Goal: Information Seeking & Learning: Find specific page/section

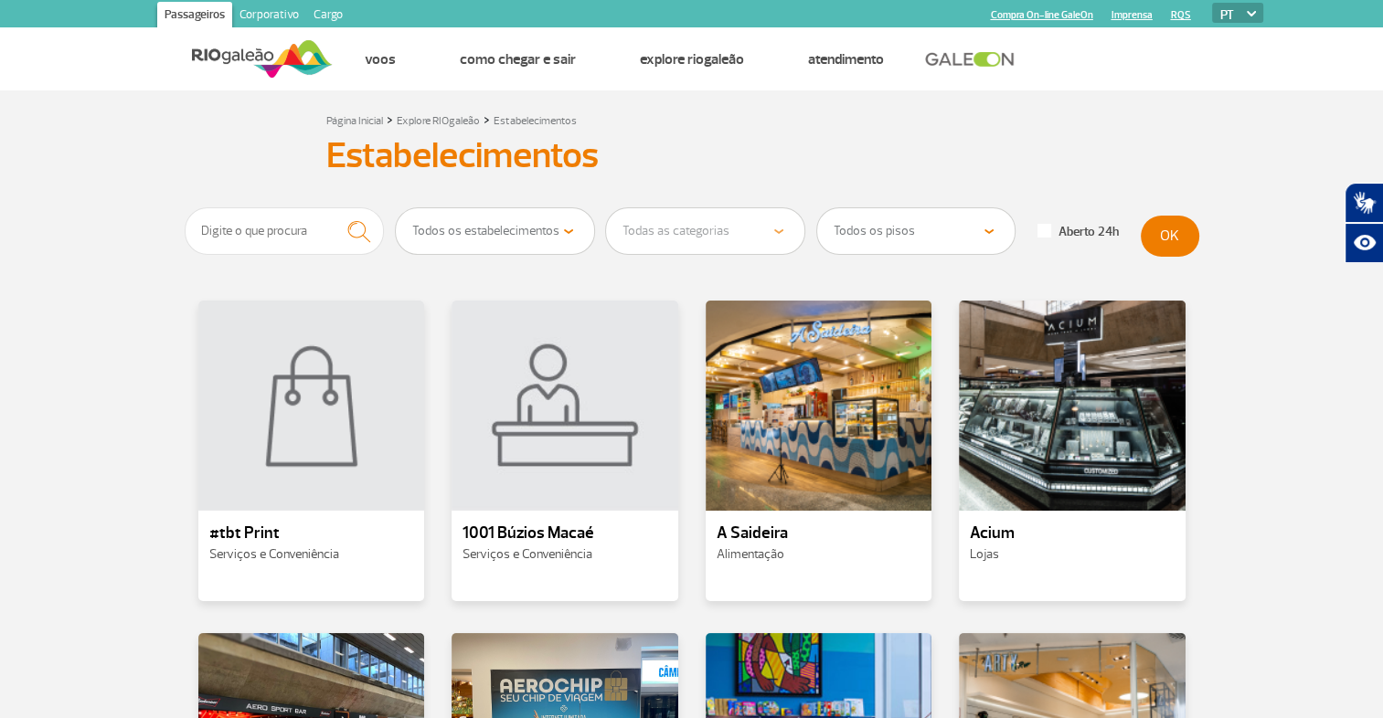
click at [565, 229] on select "Todos os estabelecimentos Alimentação Lojas Serviços e Conveniência Salas VIP e…" at bounding box center [495, 231] width 198 height 46
select select "17"
click at [396, 208] on select "Todos os estabelecimentos Alimentação Lojas Serviços e Conveniência Salas VIP e…" at bounding box center [495, 231] width 198 height 46
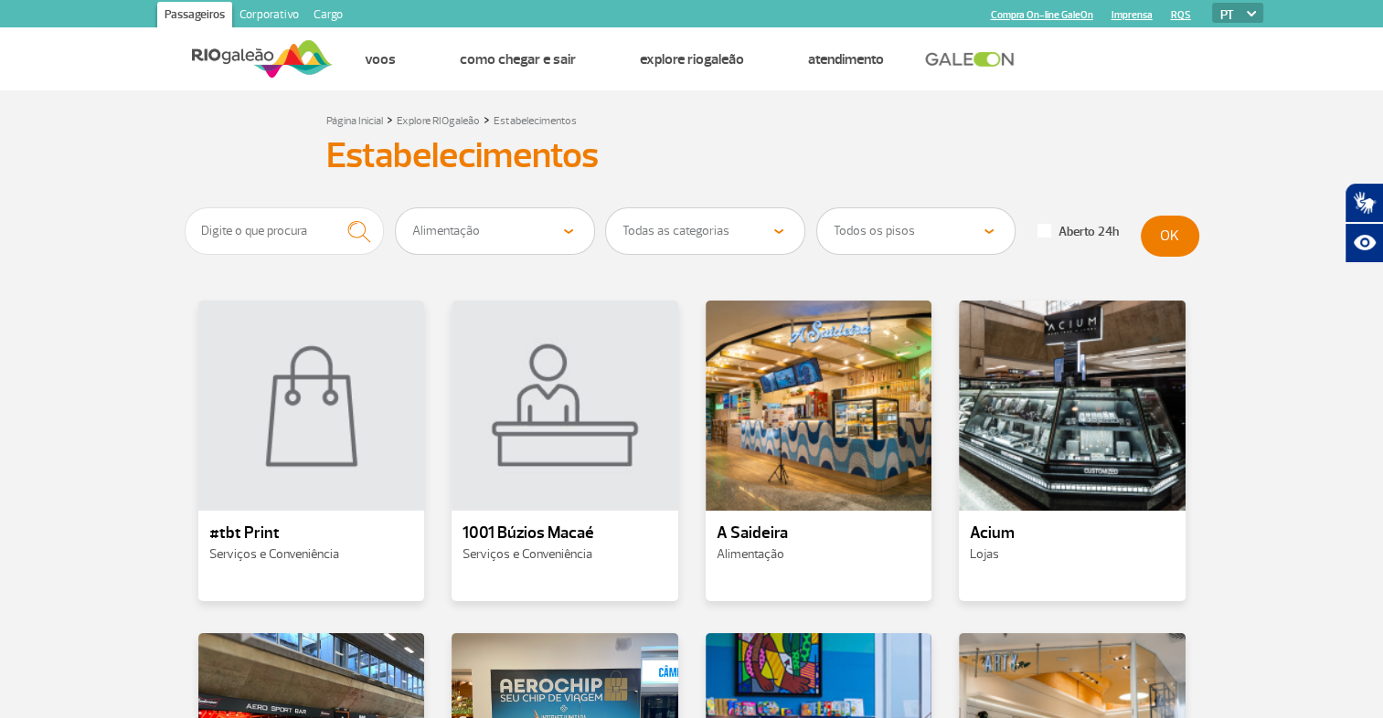
click at [778, 233] on select "Todas as categorias Cafeteria Fast Food Restaurante Souvenir Conveniência" at bounding box center [705, 231] width 198 height 46
select select "20"
click at [606, 208] on select "Todas as categorias Cafeteria Fast Food Restaurante Souvenir Conveniência" at bounding box center [705, 231] width 198 height 46
click at [894, 236] on select "Todos os pisos Área Pública (antes do Raio-X) Desembarque Área Pública Desembar…" at bounding box center [916, 231] width 198 height 46
click at [817, 208] on select "Todos os pisos Área Pública (antes do Raio-X) Desembarque Área Pública Desembar…" at bounding box center [916, 231] width 198 height 46
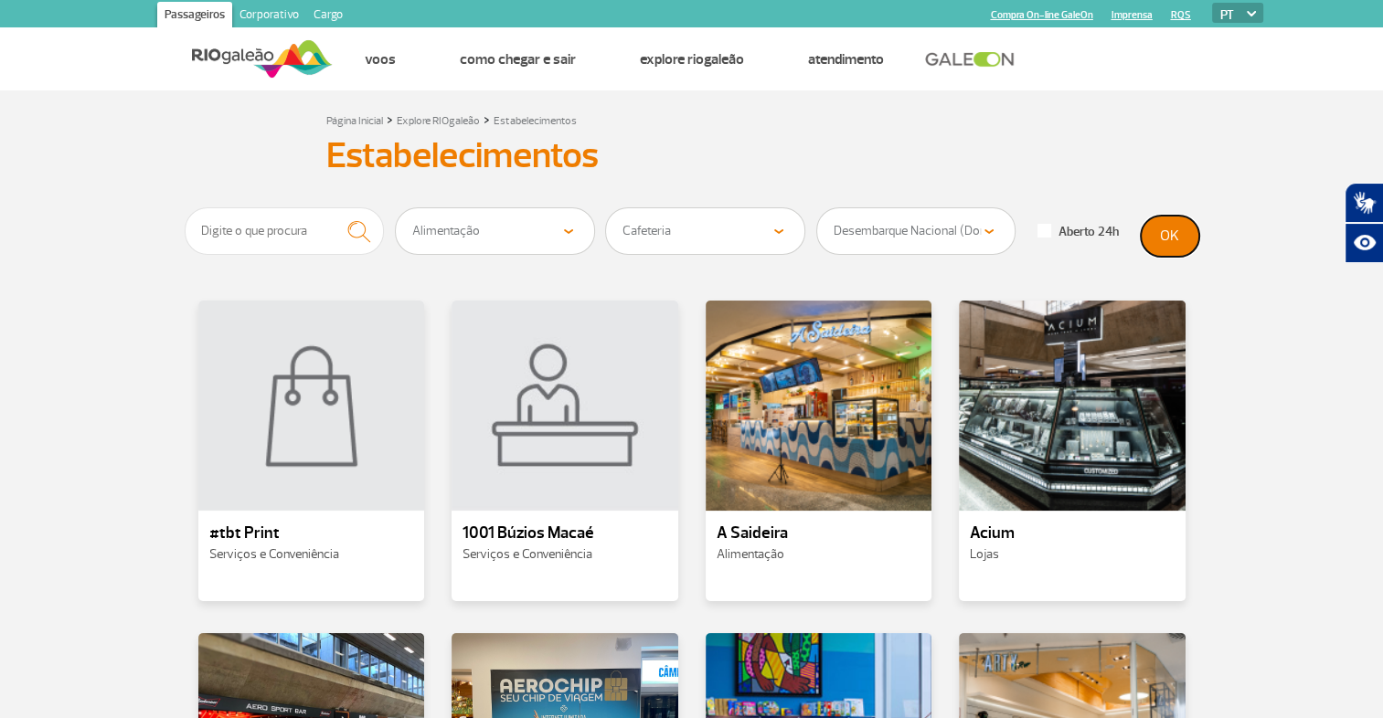
click at [1182, 233] on button "OK" at bounding box center [1170, 236] width 59 height 41
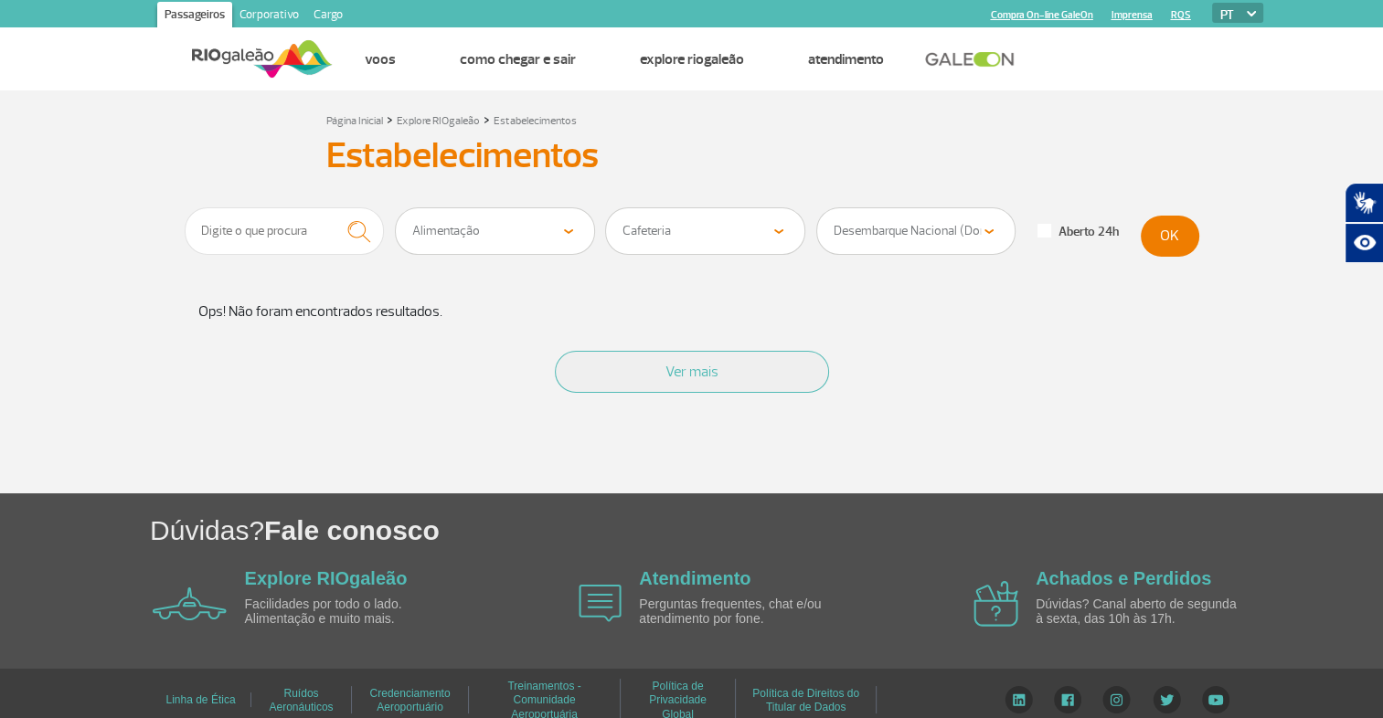
click at [941, 232] on select "Todos os pisos Área Pública (antes do Raio-X) Desembarque Área Pública Desembar…" at bounding box center [916, 231] width 198 height 46
select select "82"
click at [817, 208] on select "Todos os pisos Área Pública (antes do Raio-X) Desembarque Área Pública Desembar…" at bounding box center [916, 231] width 198 height 46
click at [1176, 239] on button "OK" at bounding box center [1170, 236] width 59 height 41
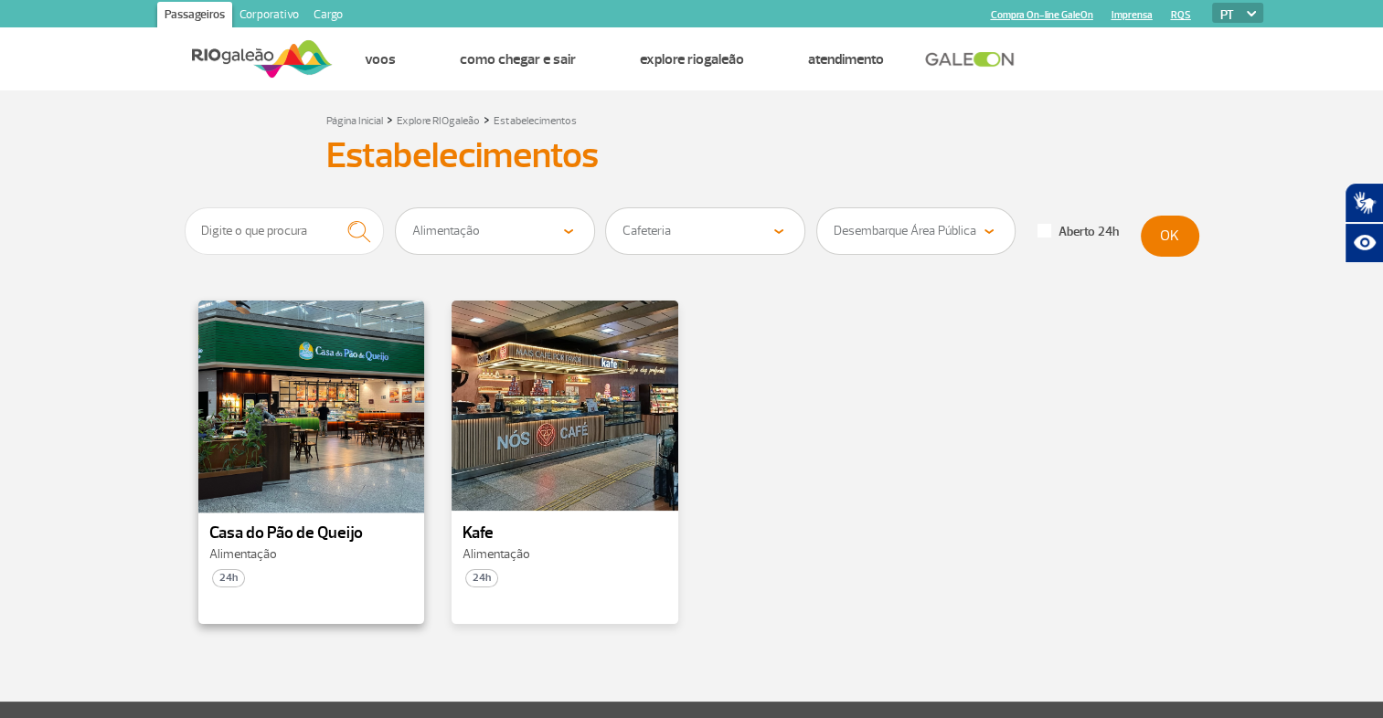
click at [354, 433] on div at bounding box center [311, 406] width 230 height 215
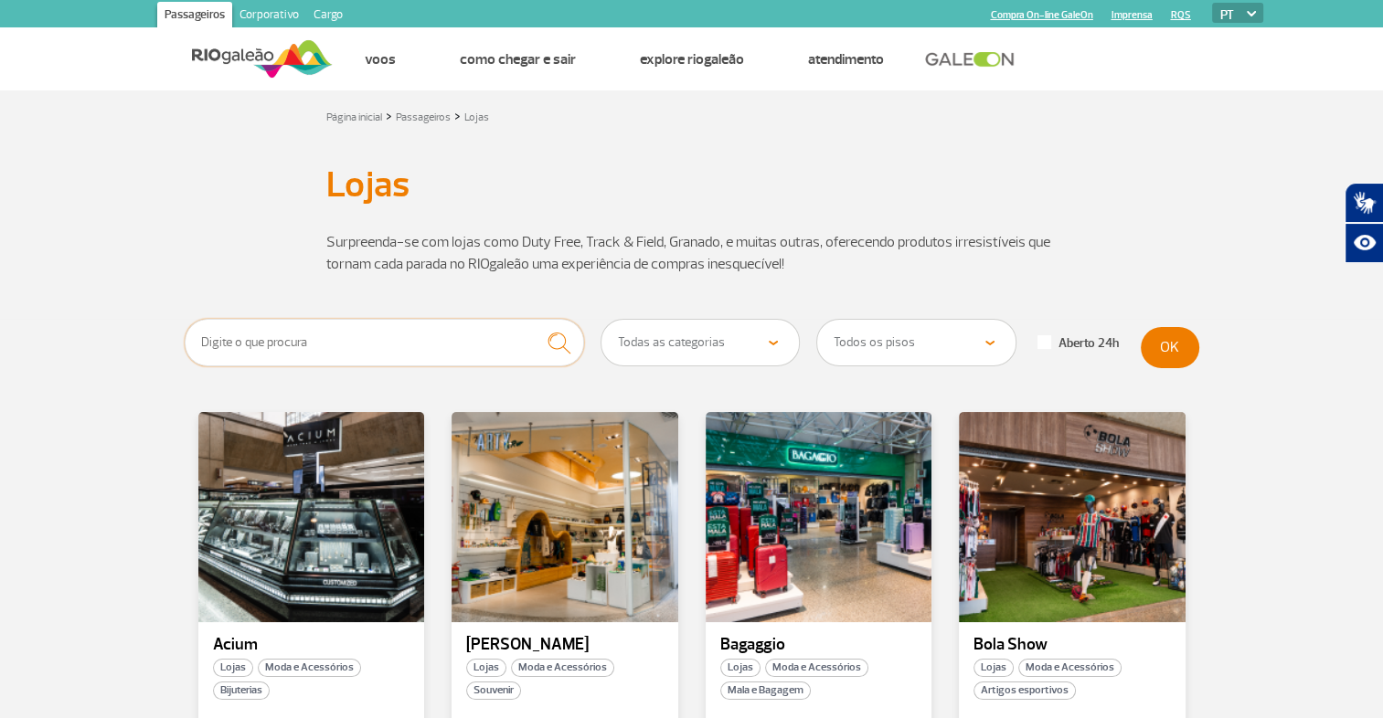
click at [377, 348] on input "text" at bounding box center [385, 343] width 400 height 48
click at [662, 351] on select "Todas as categorias Cosmético e Beleza Eletrônicos Livros e Revistas Moda e Ace…" at bounding box center [700, 343] width 198 height 46
click at [725, 349] on select "Todas as categorias Cosmético e Beleza Eletrônicos Livros e Revistas Moda e Ace…" at bounding box center [700, 343] width 198 height 46
select select "344"
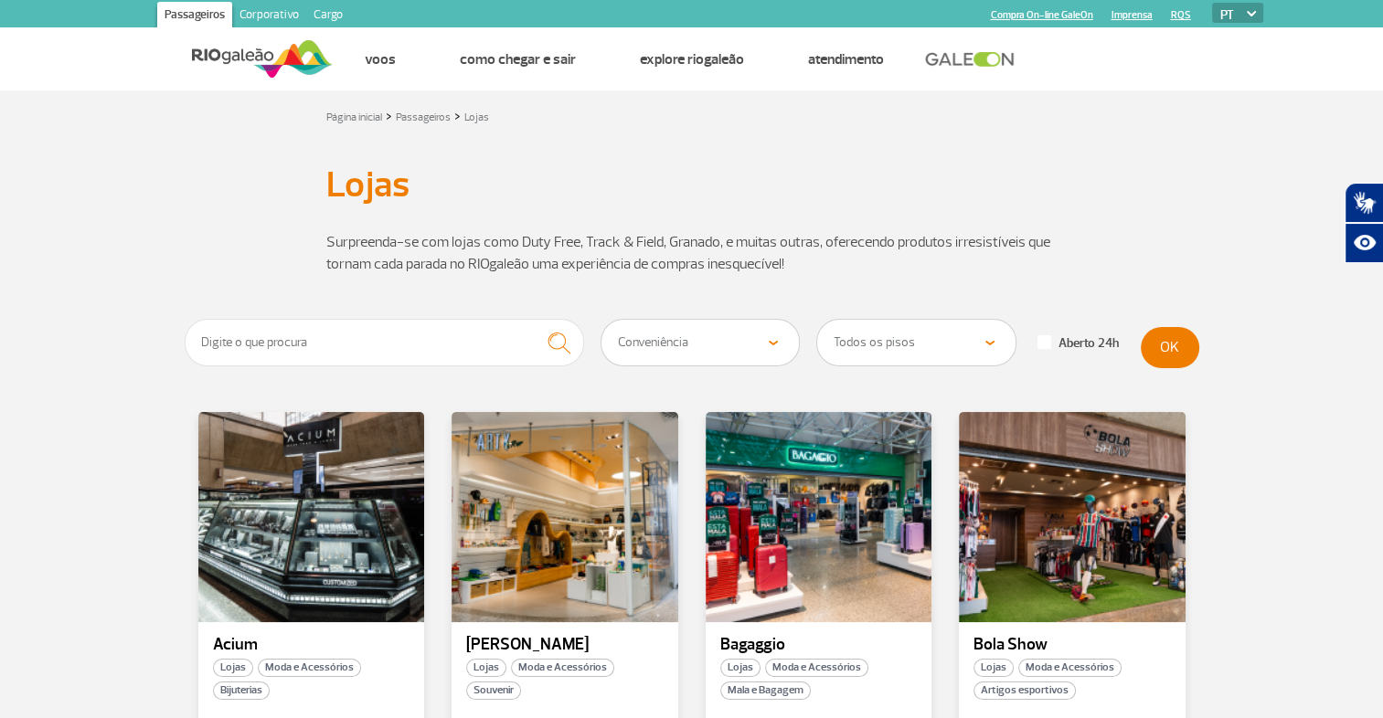
click at [601, 320] on select "Todas as categorias Cosmético e Beleza Eletrônicos Livros e Revistas Moda e Ace…" at bounding box center [700, 343] width 198 height 46
click at [854, 342] on select "Todos os pisos Área Pública (antes do Raio-X) Desembarque Área Pública Desembar…" at bounding box center [916, 343] width 198 height 46
select select "82"
click at [817, 320] on select "Todos os pisos Área Pública (antes do Raio-X) Desembarque Área Pública Desembar…" at bounding box center [916, 343] width 198 height 46
click at [1174, 346] on button "OK" at bounding box center [1170, 347] width 59 height 41
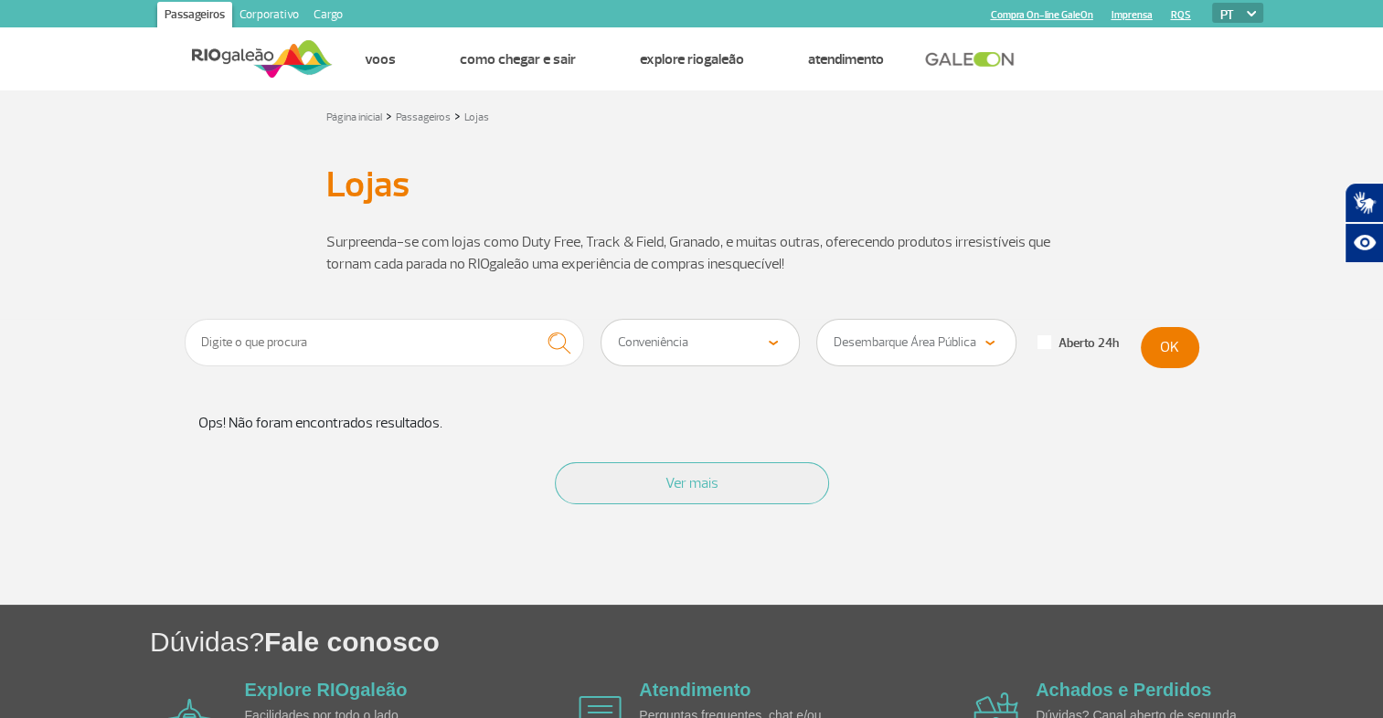
click at [739, 345] on select "Todas as categorias Cosmético e Beleza Eletrônicos Livros e Revistas Moda e Ace…" at bounding box center [700, 343] width 198 height 46
click at [501, 353] on input "text" at bounding box center [385, 343] width 400 height 48
type input "cafe"
click at [562, 346] on img "submit" at bounding box center [558, 342] width 39 height 37
click at [728, 356] on select "Todas as categorias Cosmético e Beleza Eletrônicos Livros e Revistas Moda e Ace…" at bounding box center [700, 343] width 198 height 46
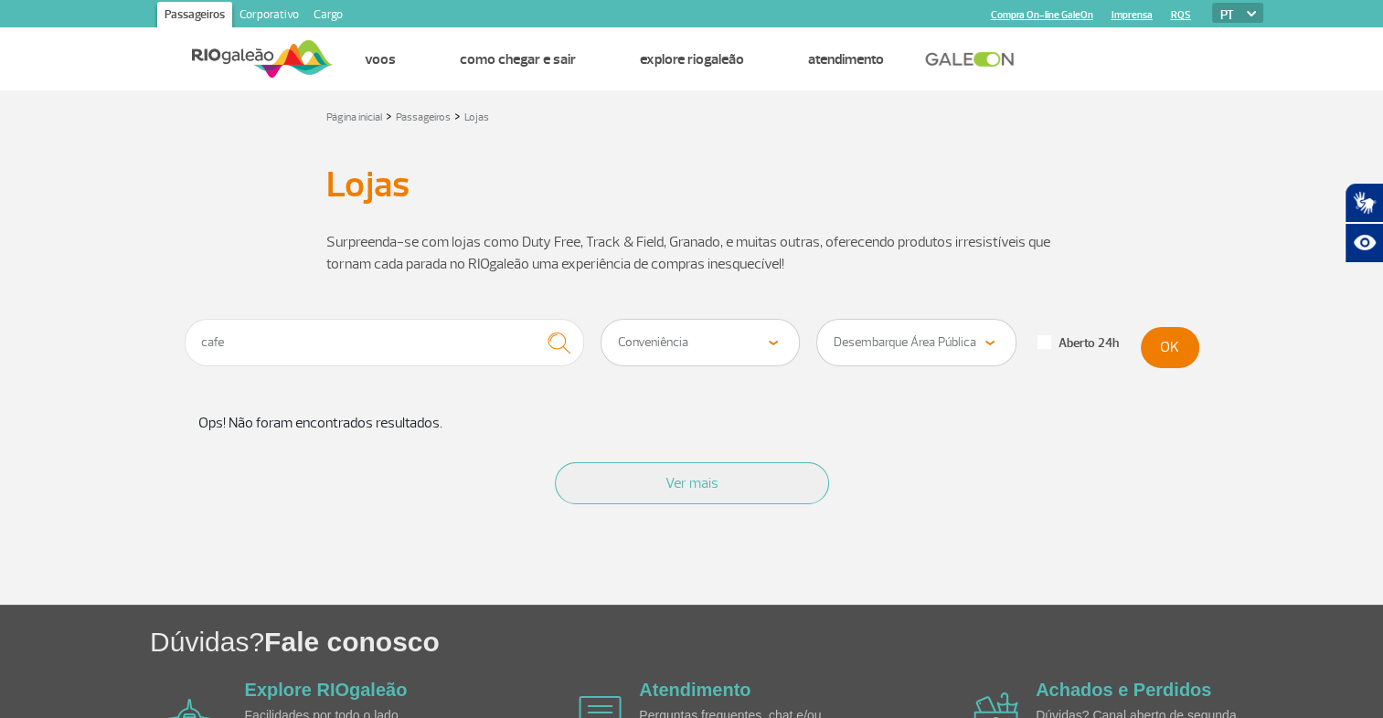
select select "349"
click at [601, 320] on select "Todas as categorias Cosmético e Beleza Eletrônicos Livros e Revistas Moda e Ace…" at bounding box center [700, 343] width 198 height 46
click at [1163, 345] on button "OK" at bounding box center [1170, 347] width 59 height 41
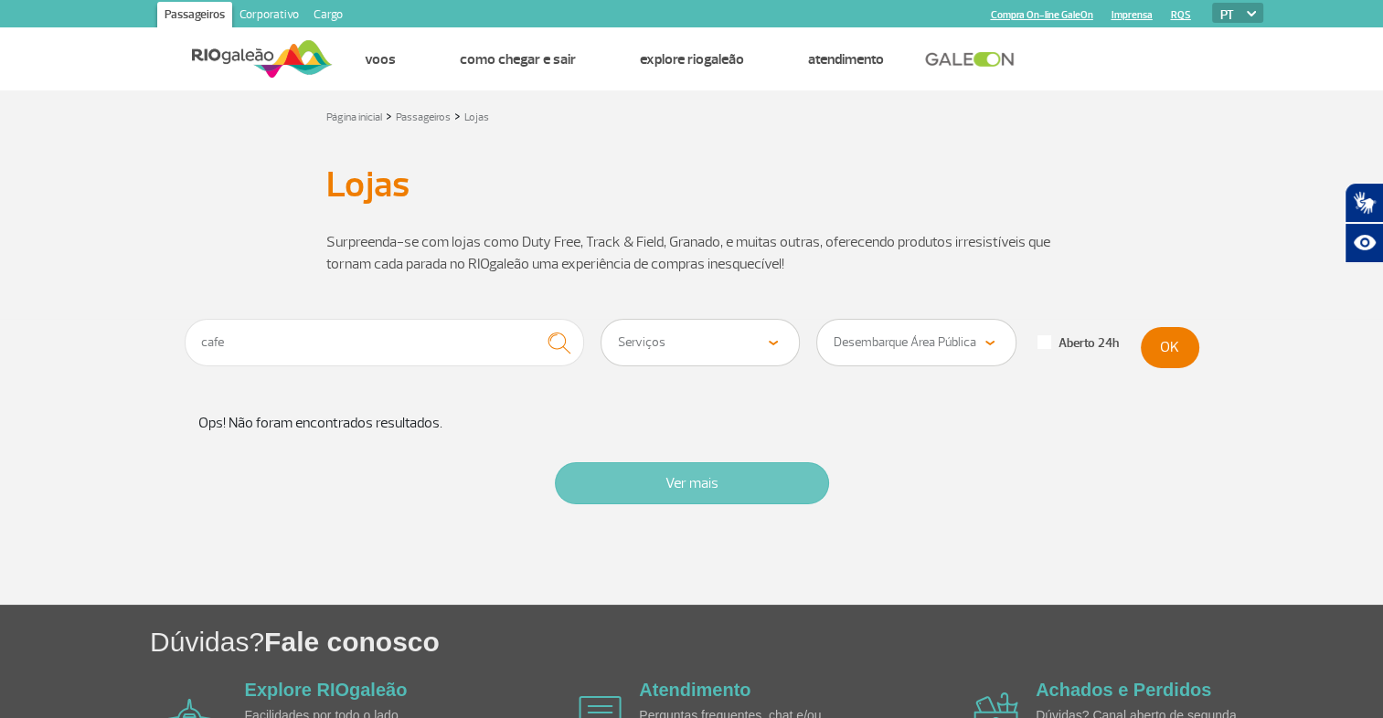
click at [684, 485] on button "Ver mais" at bounding box center [692, 484] width 274 height 42
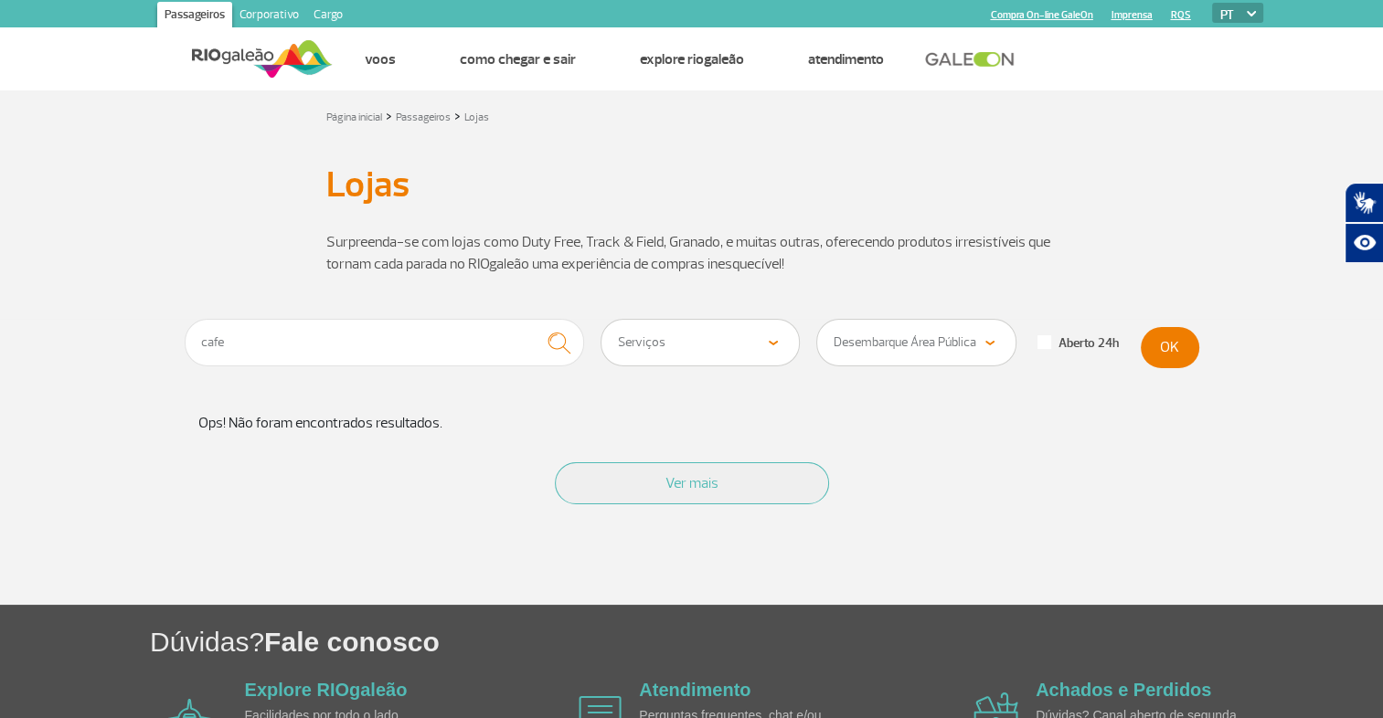
click at [219, 59] on img at bounding box center [262, 59] width 141 height 45
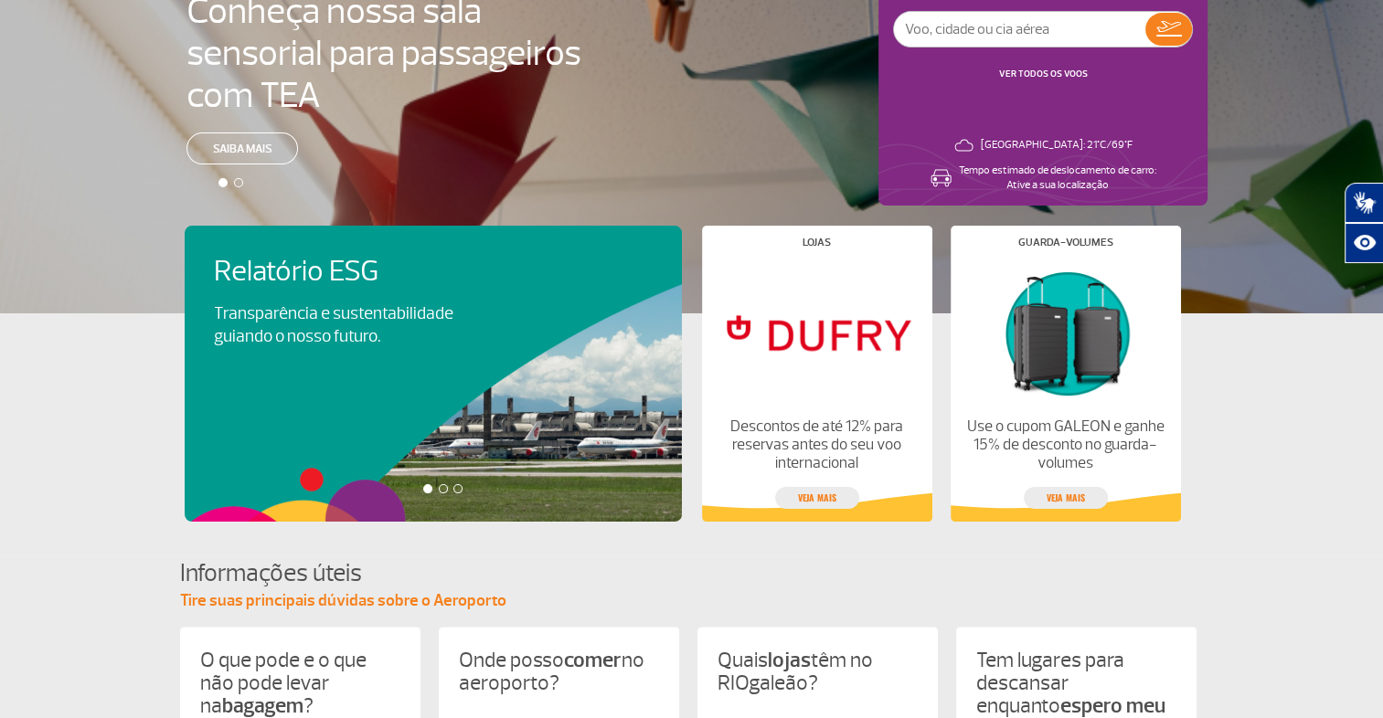
scroll to position [271, 0]
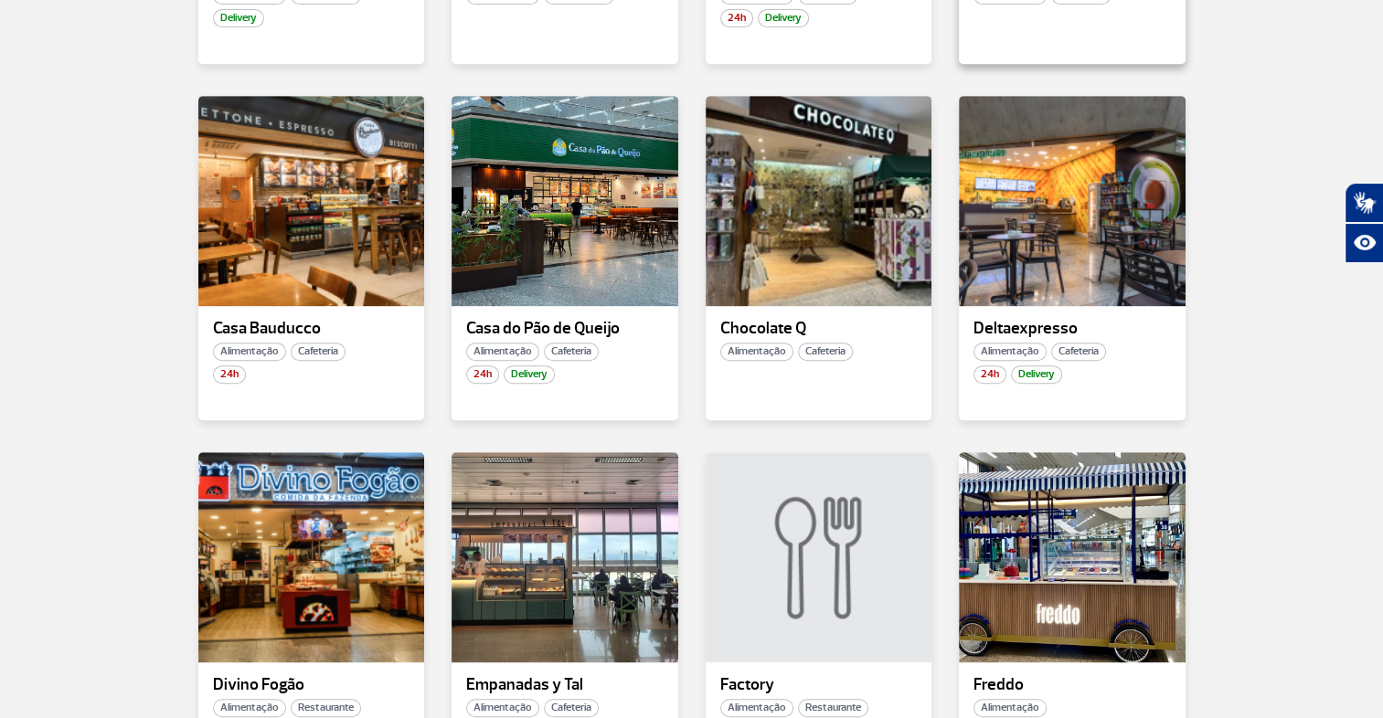
scroll to position [822, 0]
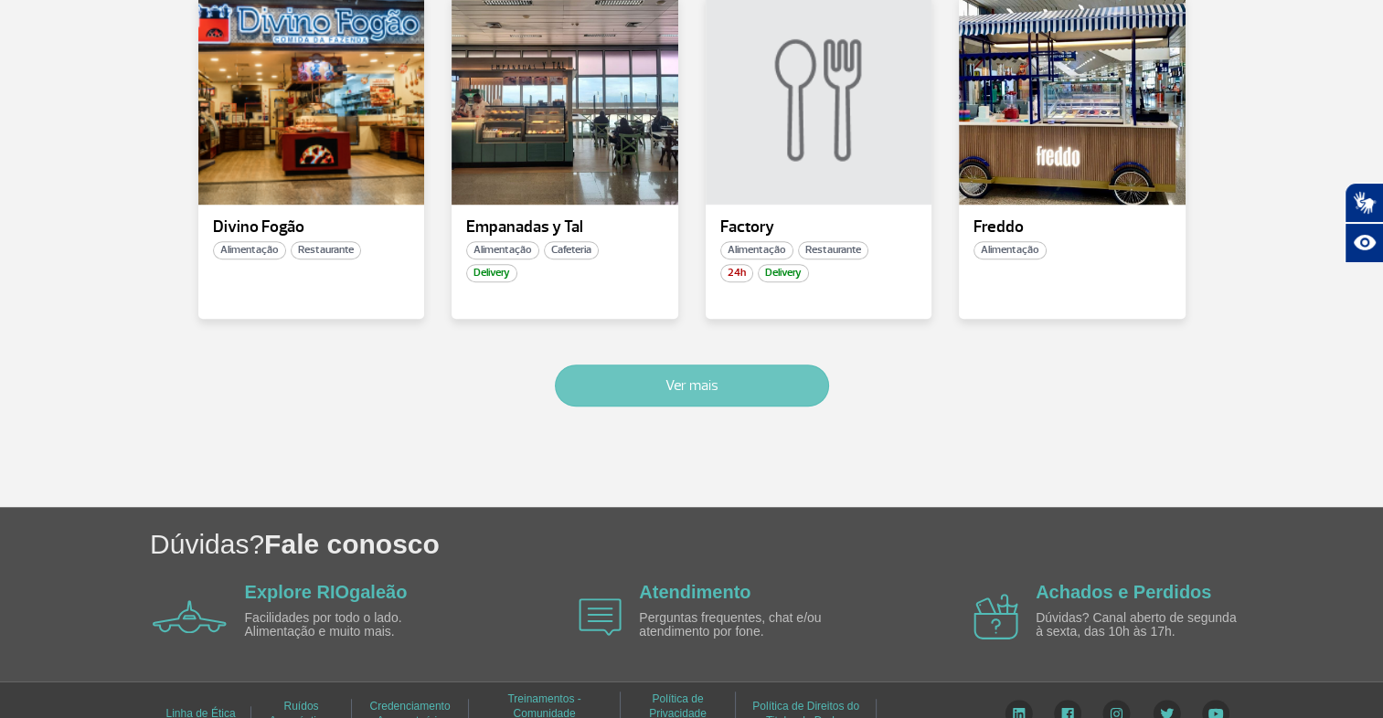
click at [712, 382] on button "Ver mais" at bounding box center [692, 386] width 274 height 42
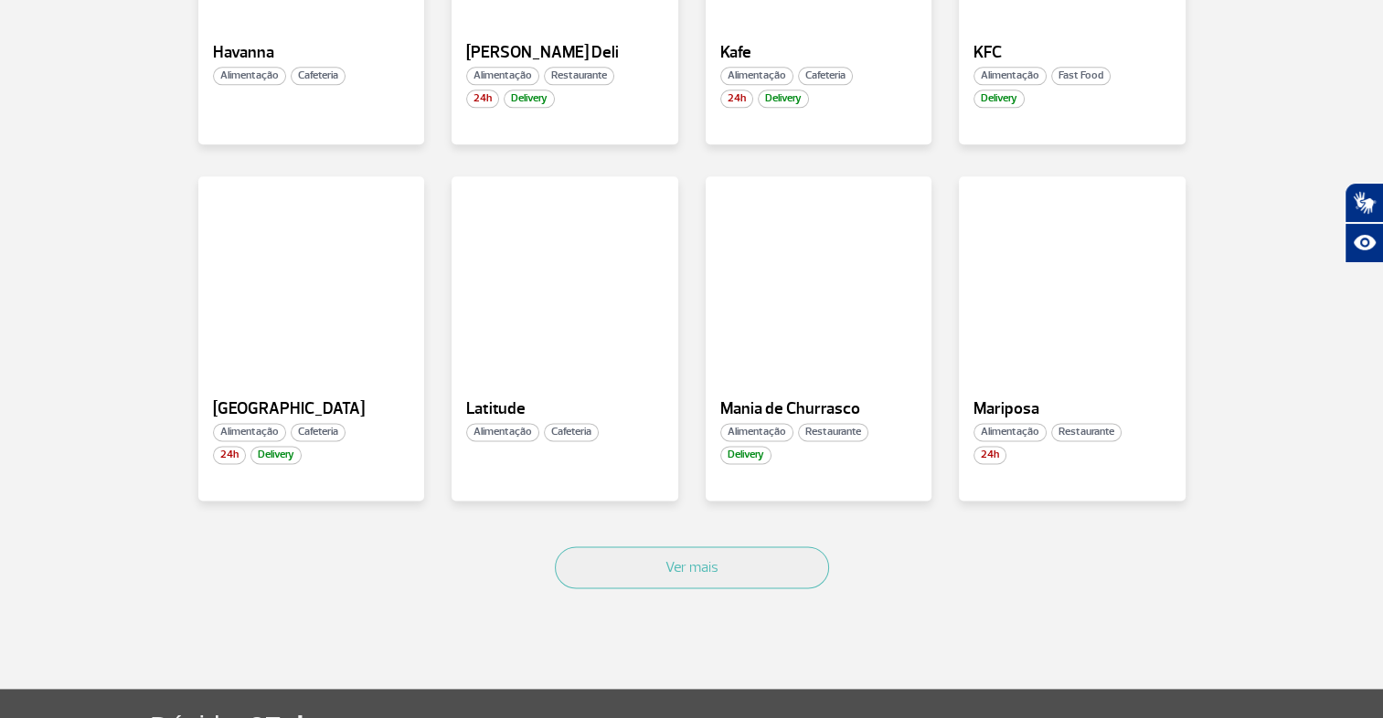
scroll to position [2188, 0]
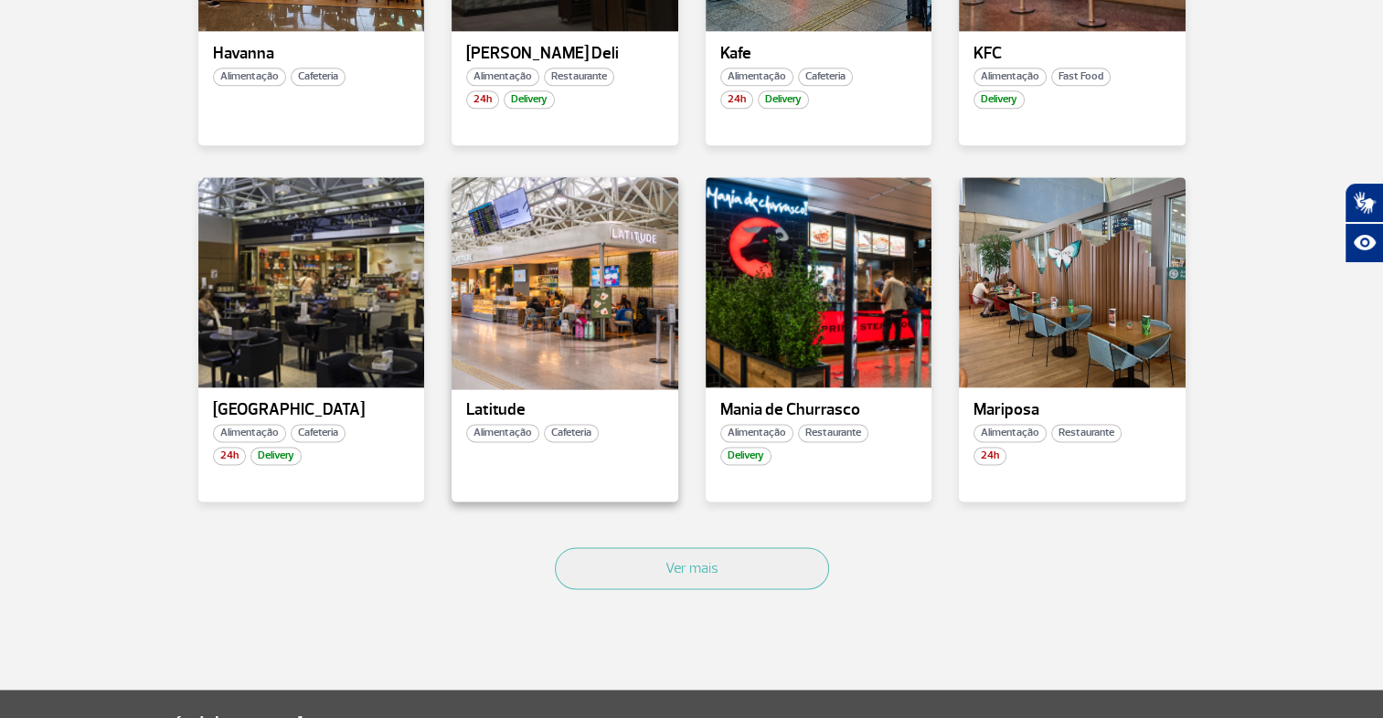
click at [584, 307] on div at bounding box center [565, 282] width 230 height 215
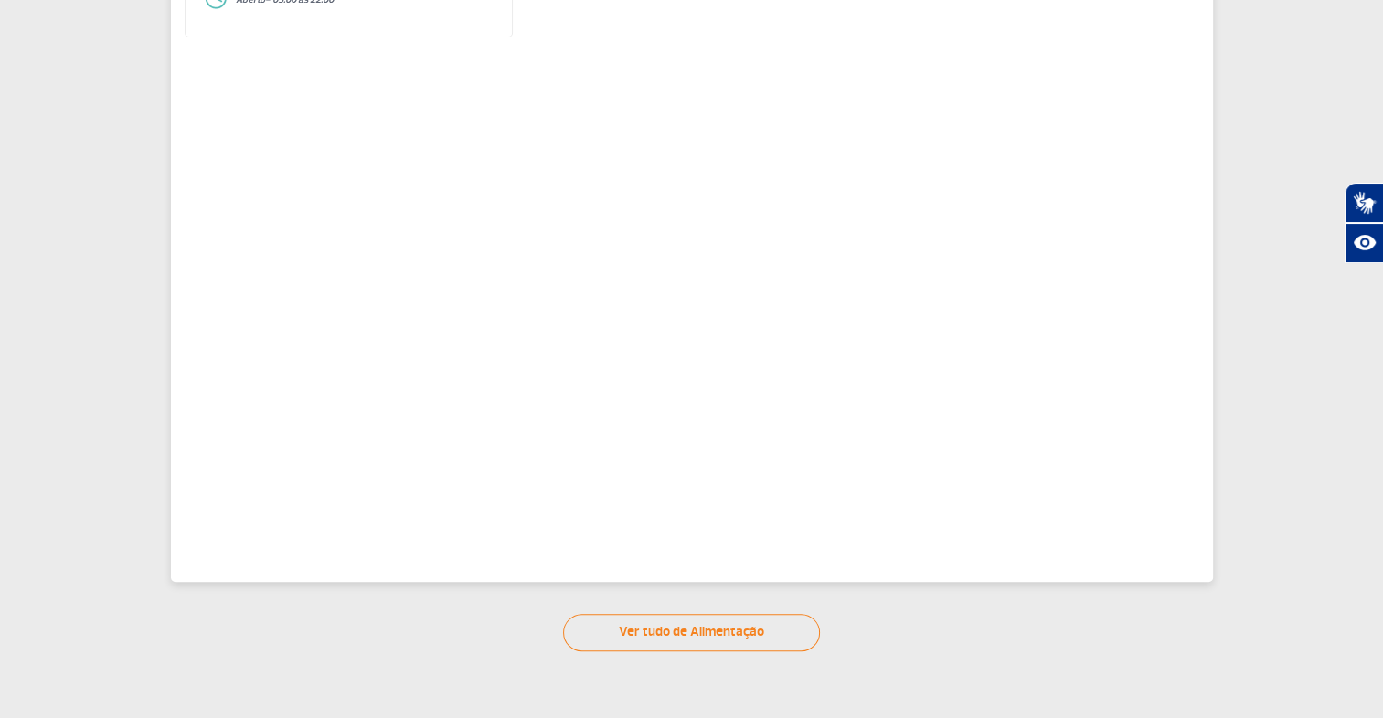
scroll to position [346, 0]
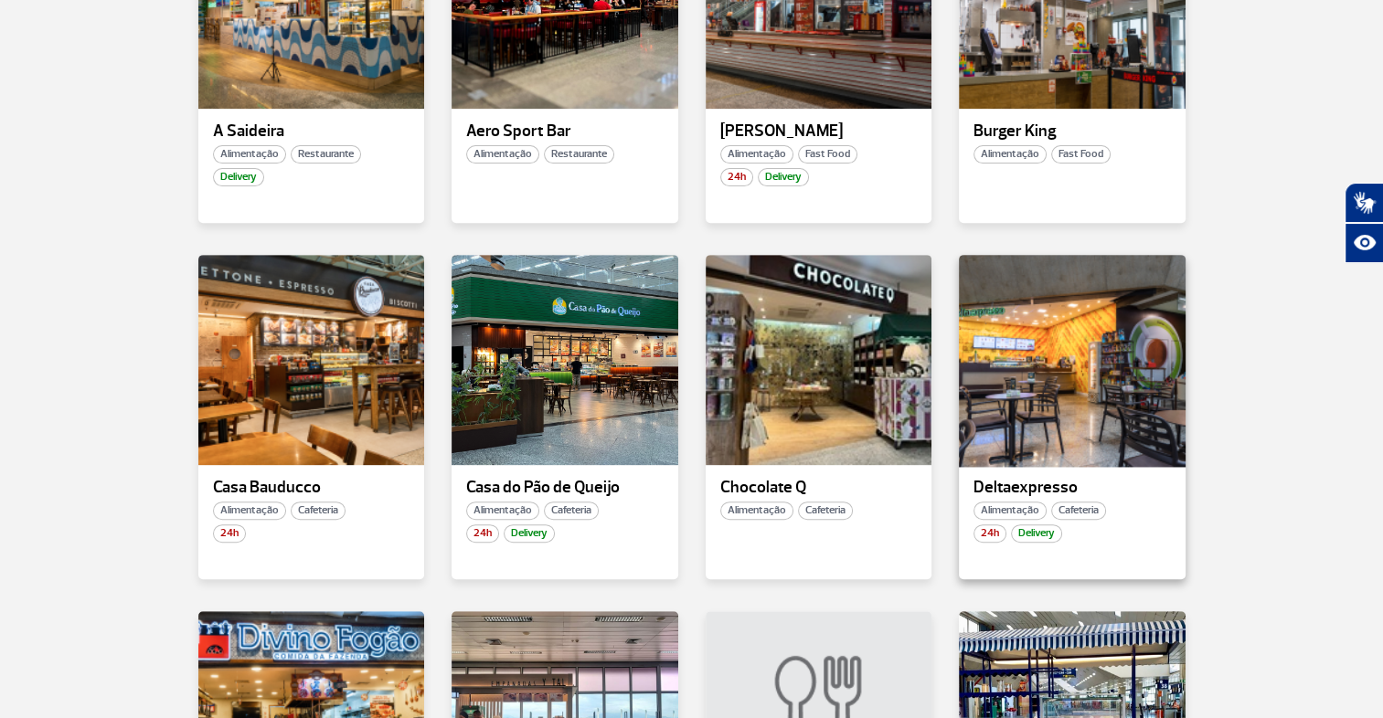
click at [1058, 324] on div at bounding box center [1072, 359] width 230 height 215
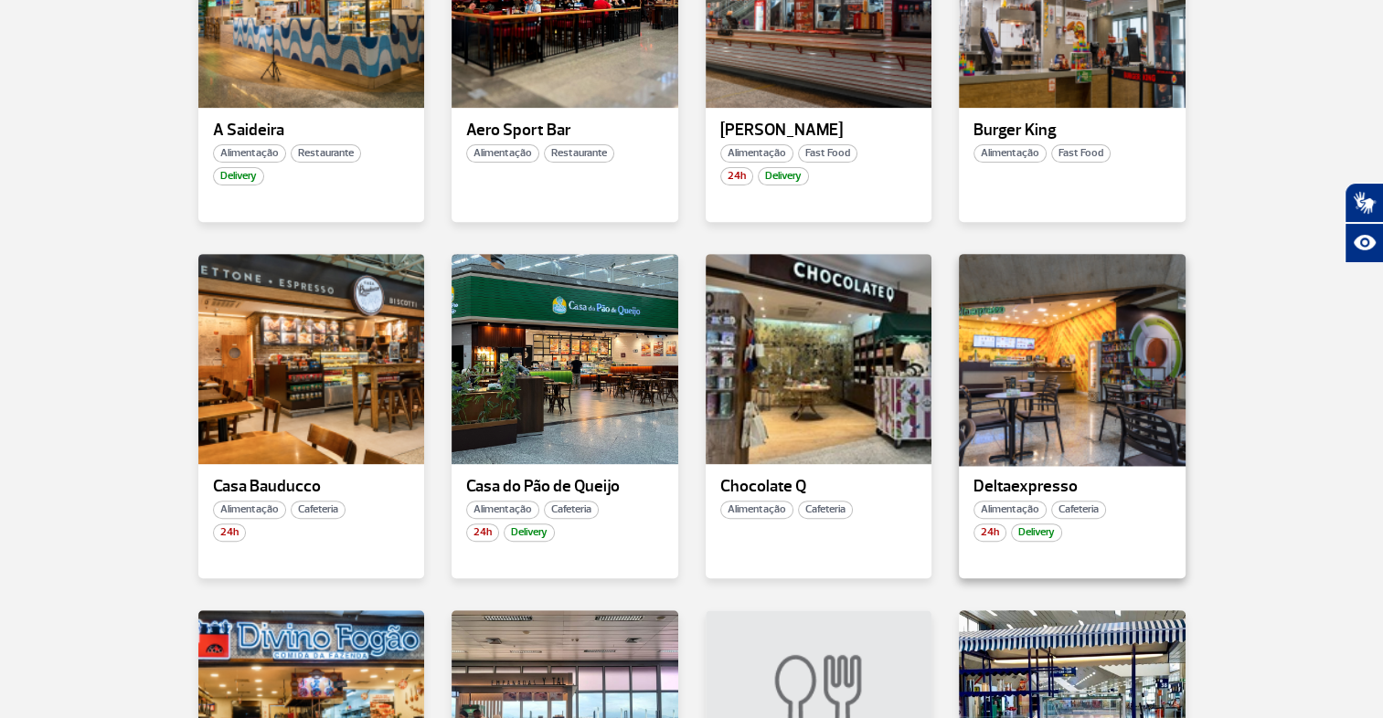
scroll to position [664, 0]
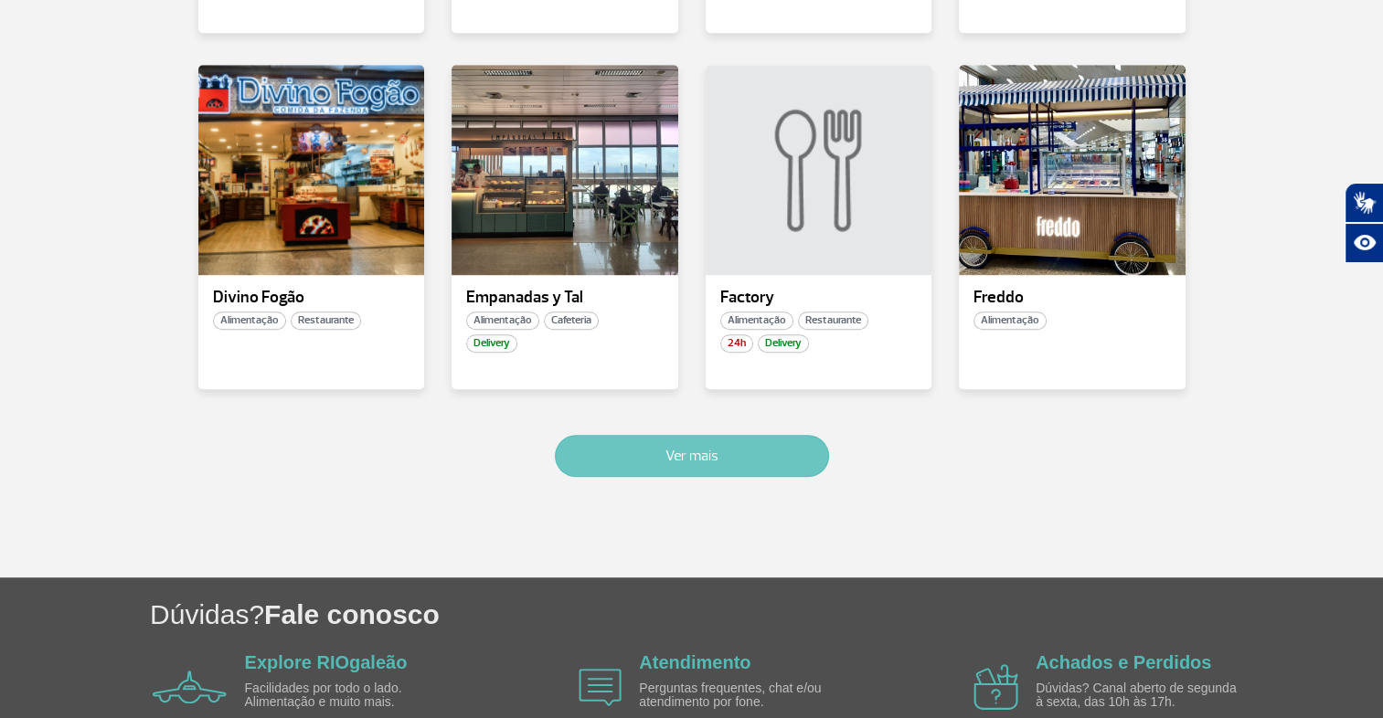
click at [665, 454] on button "Ver mais" at bounding box center [692, 456] width 274 height 42
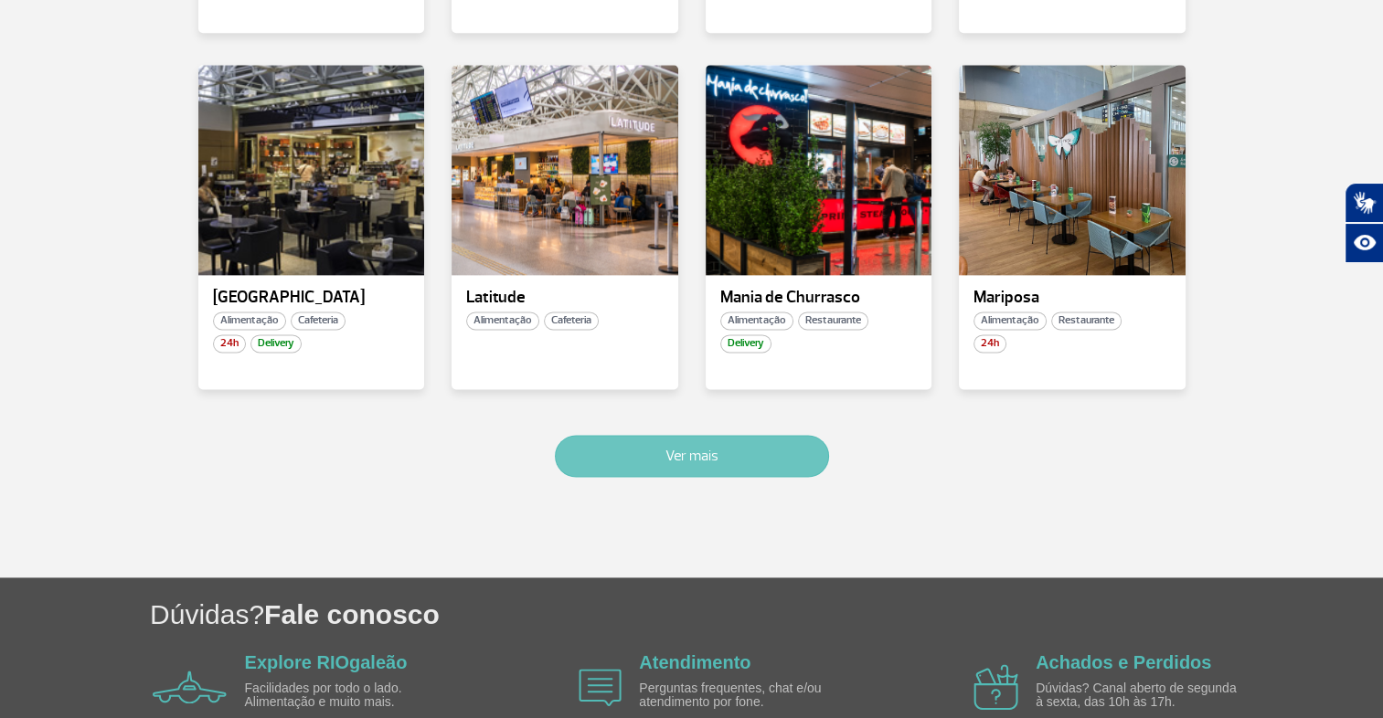
click at [705, 455] on button "Ver mais" at bounding box center [692, 456] width 274 height 42
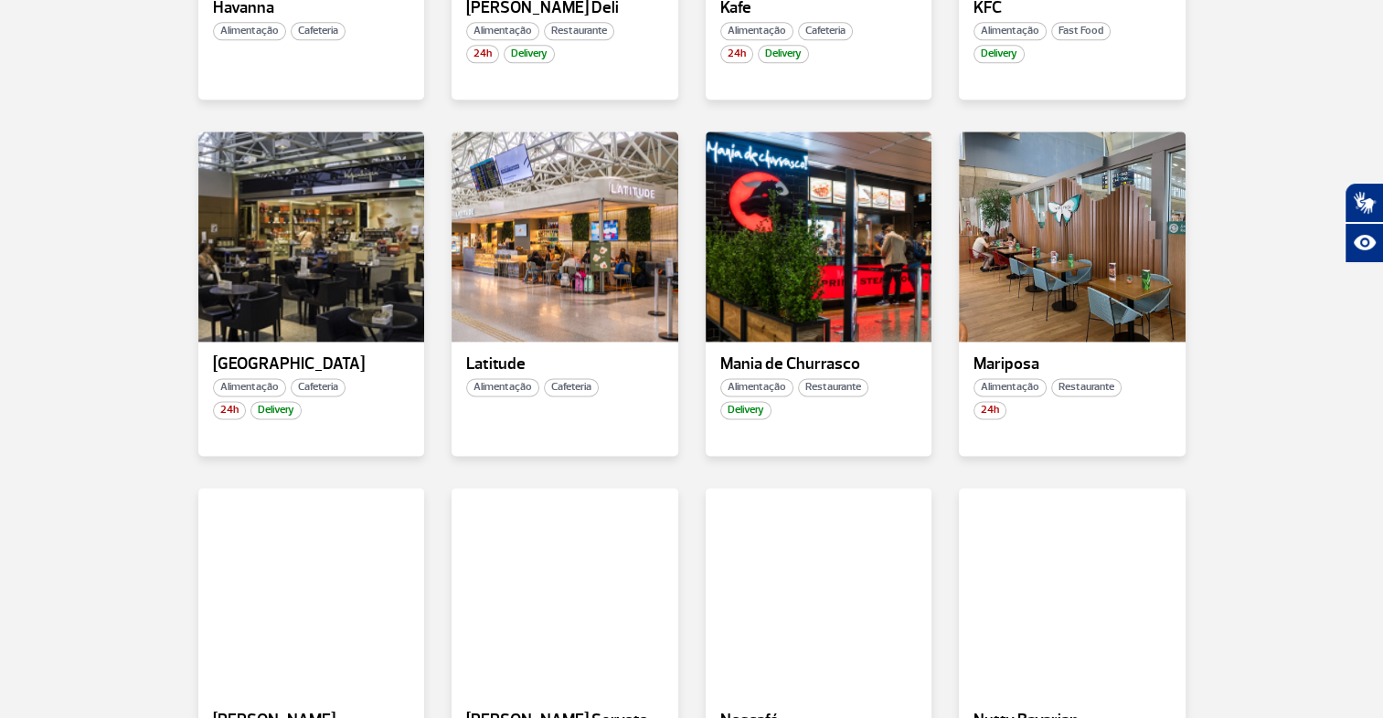
scroll to position [2234, 0]
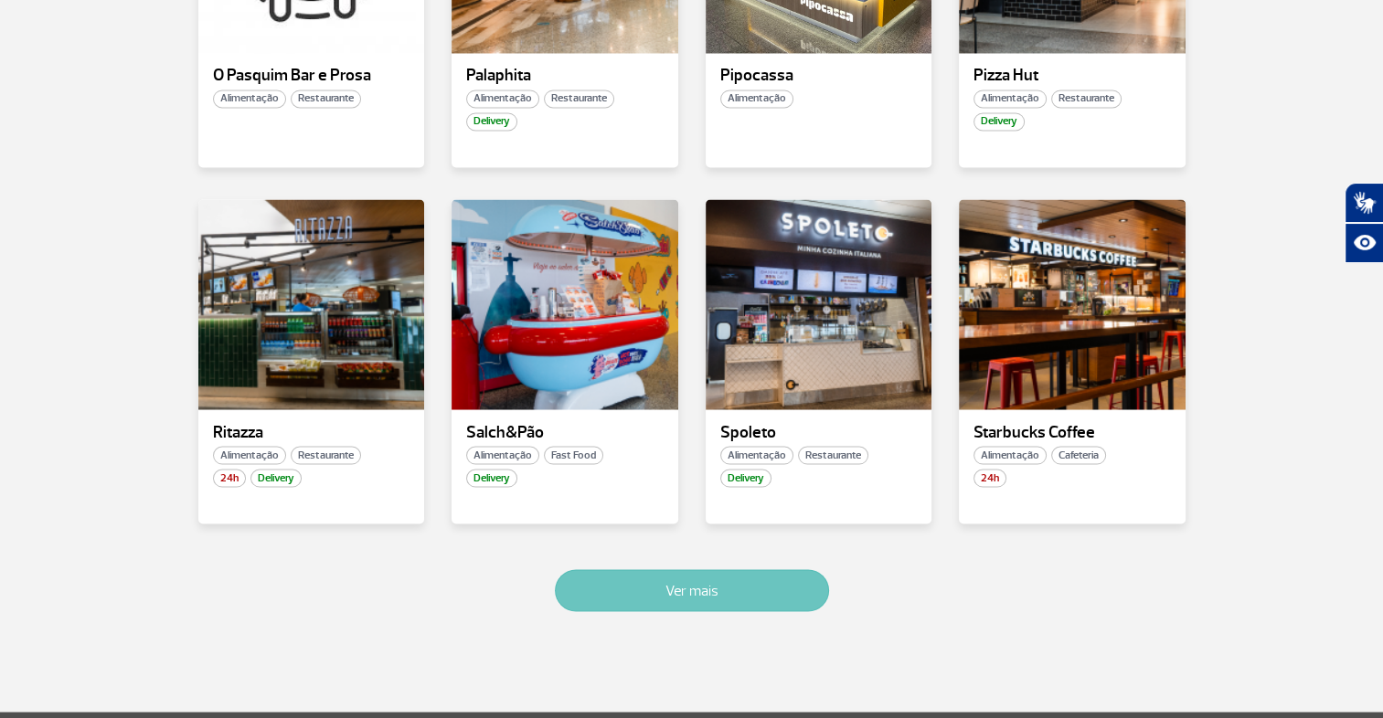
click at [717, 598] on button "Ver mais" at bounding box center [692, 590] width 274 height 42
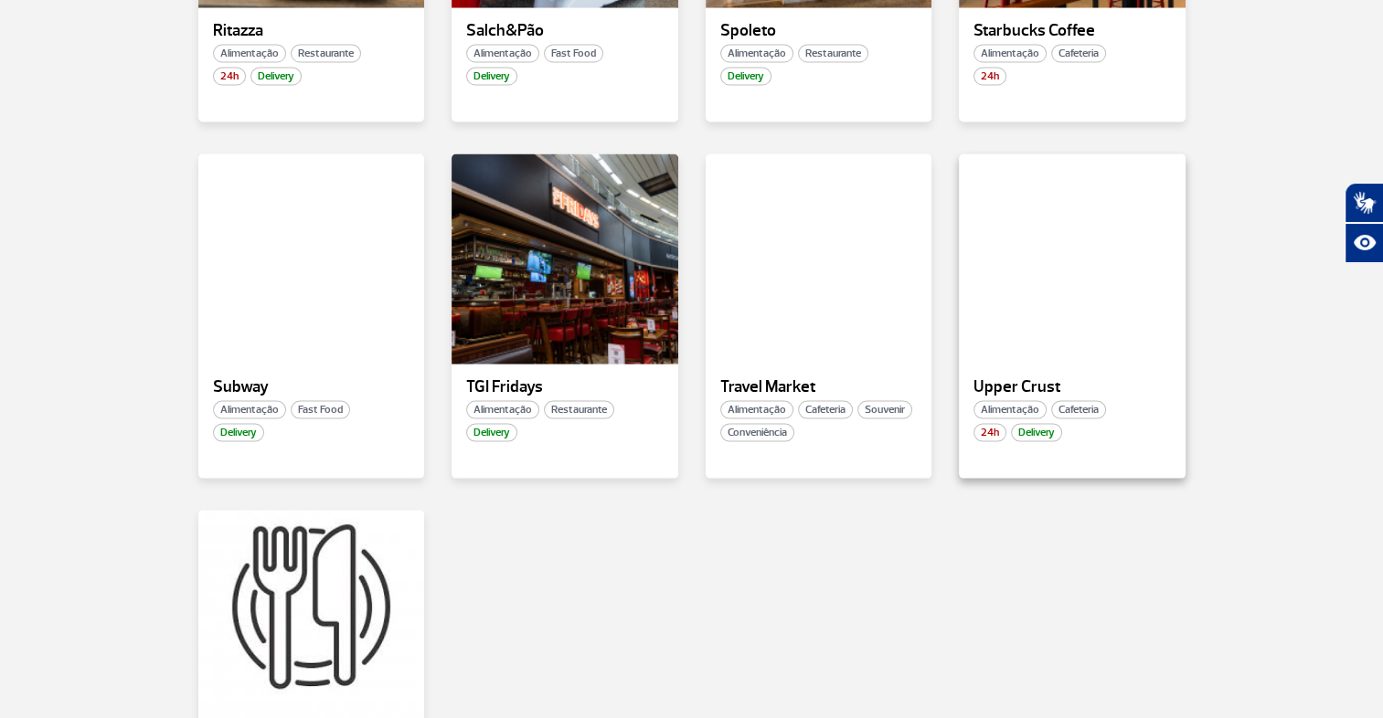
scroll to position [3636, 0]
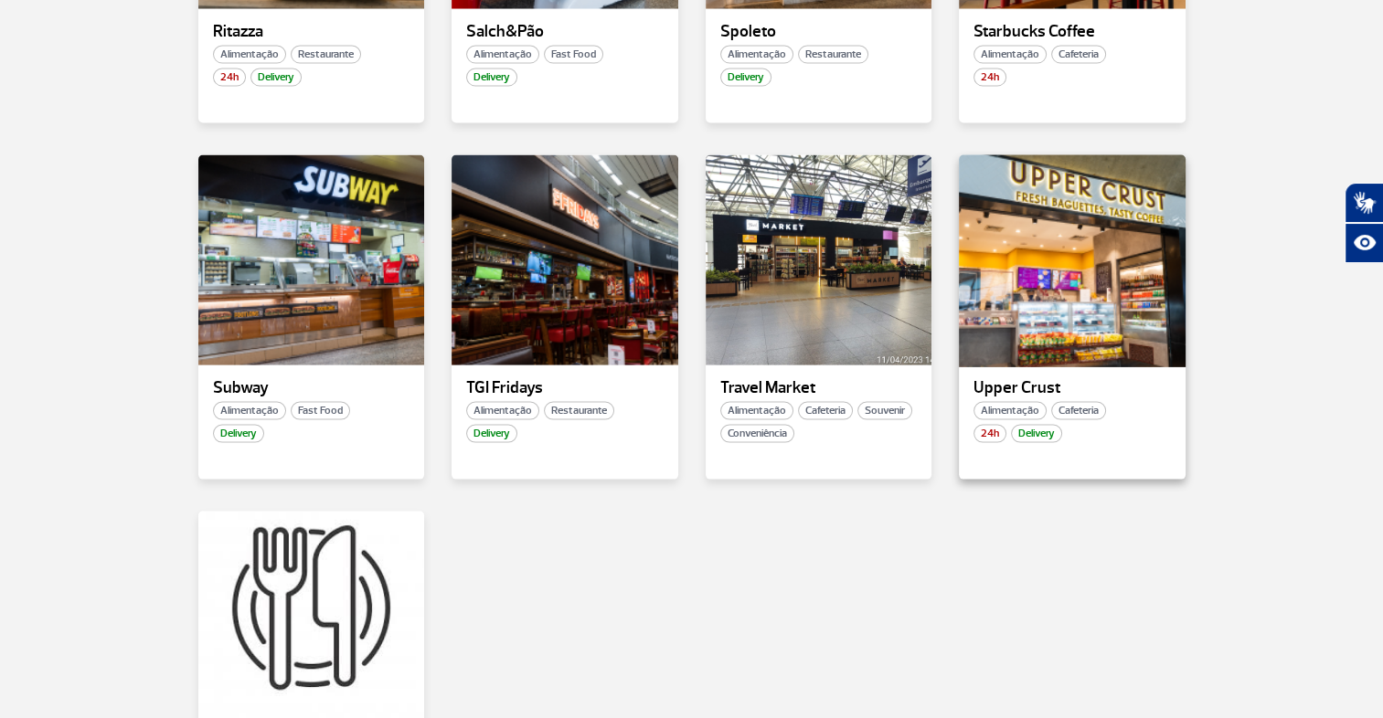
click at [1063, 292] on div at bounding box center [1072, 260] width 230 height 215
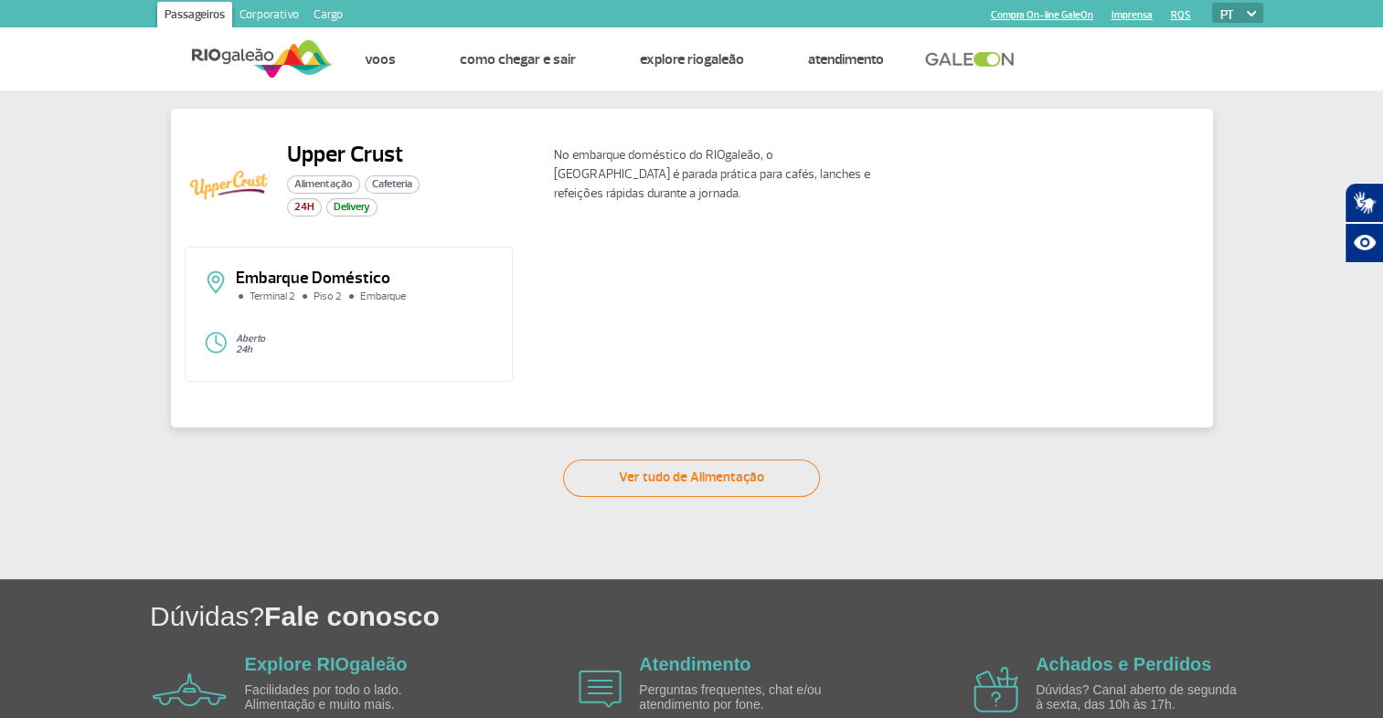
click at [241, 186] on img at bounding box center [229, 185] width 88 height 88
click at [665, 481] on link "Ver tudo de Alimentação" at bounding box center [691, 478] width 257 height 37
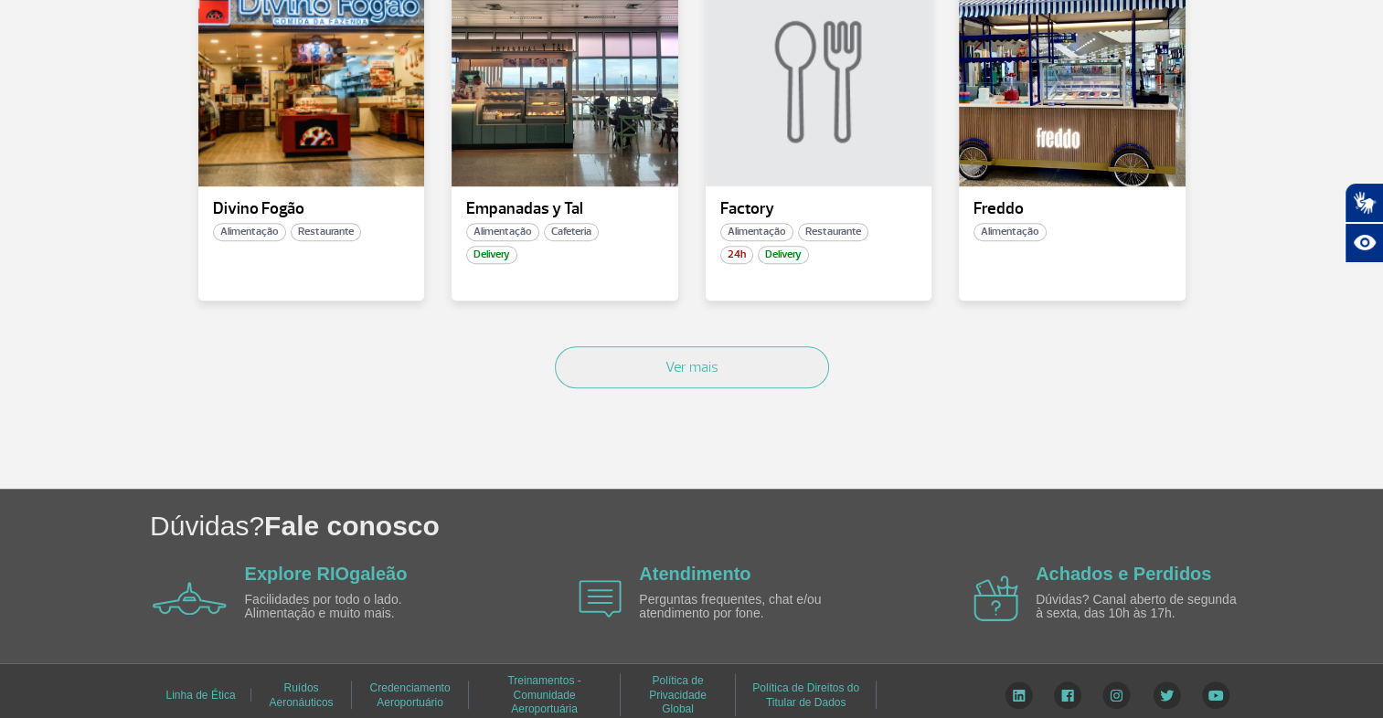
scroll to position [1308, 0]
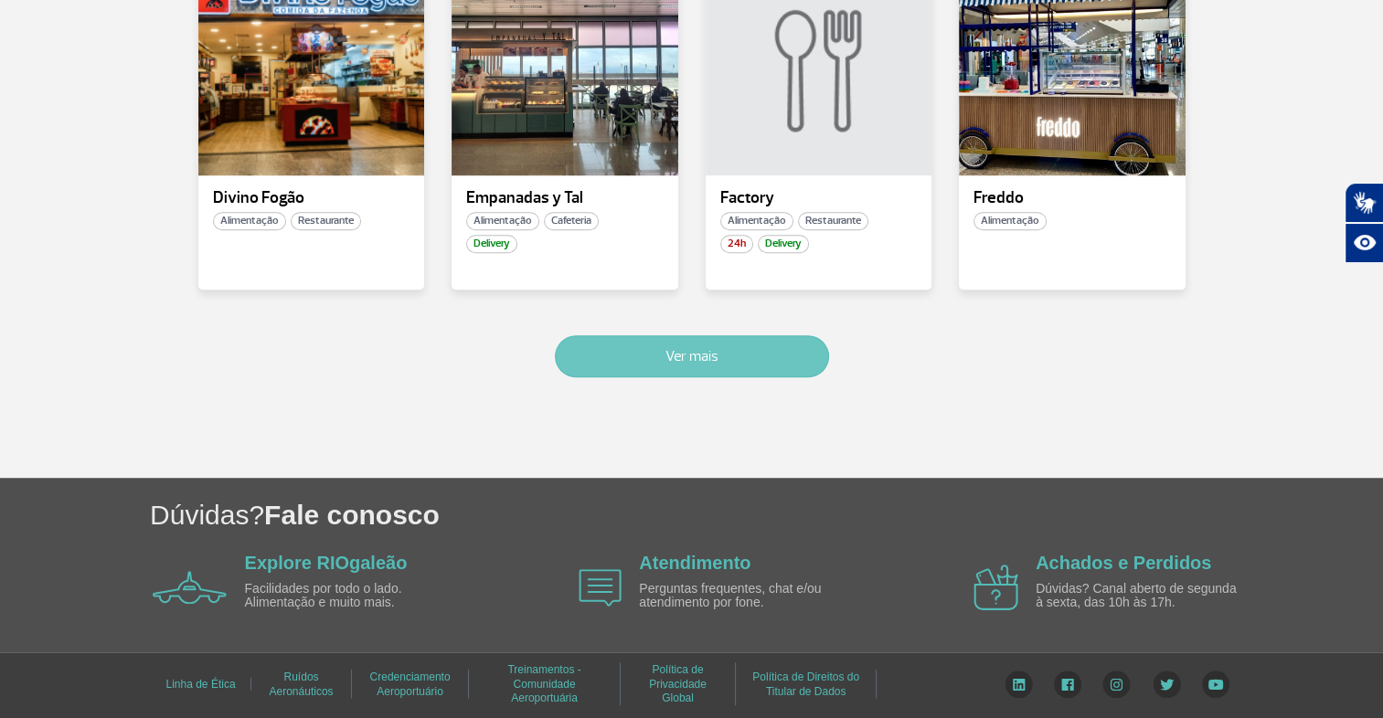
click at [717, 349] on button "Ver mais" at bounding box center [692, 356] width 274 height 42
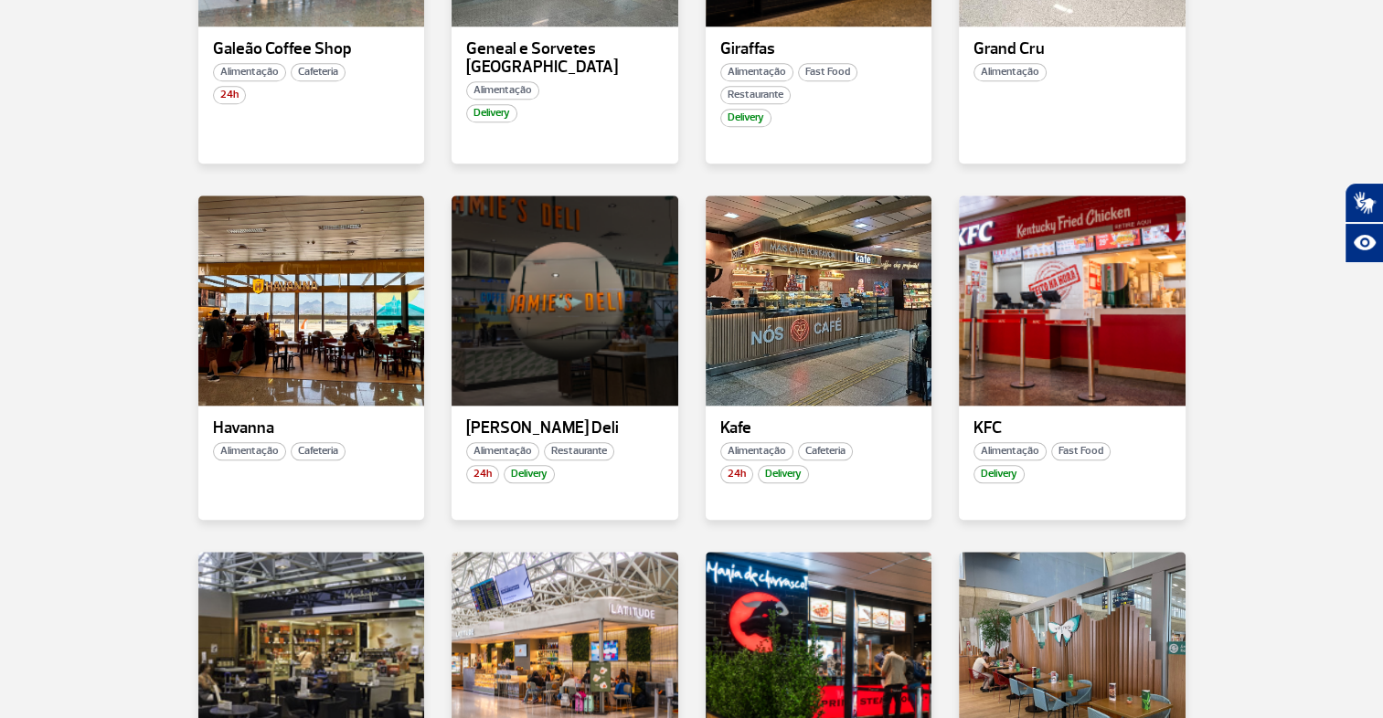
scroll to position [1814, 0]
click at [840, 333] on div at bounding box center [818, 300] width 230 height 215
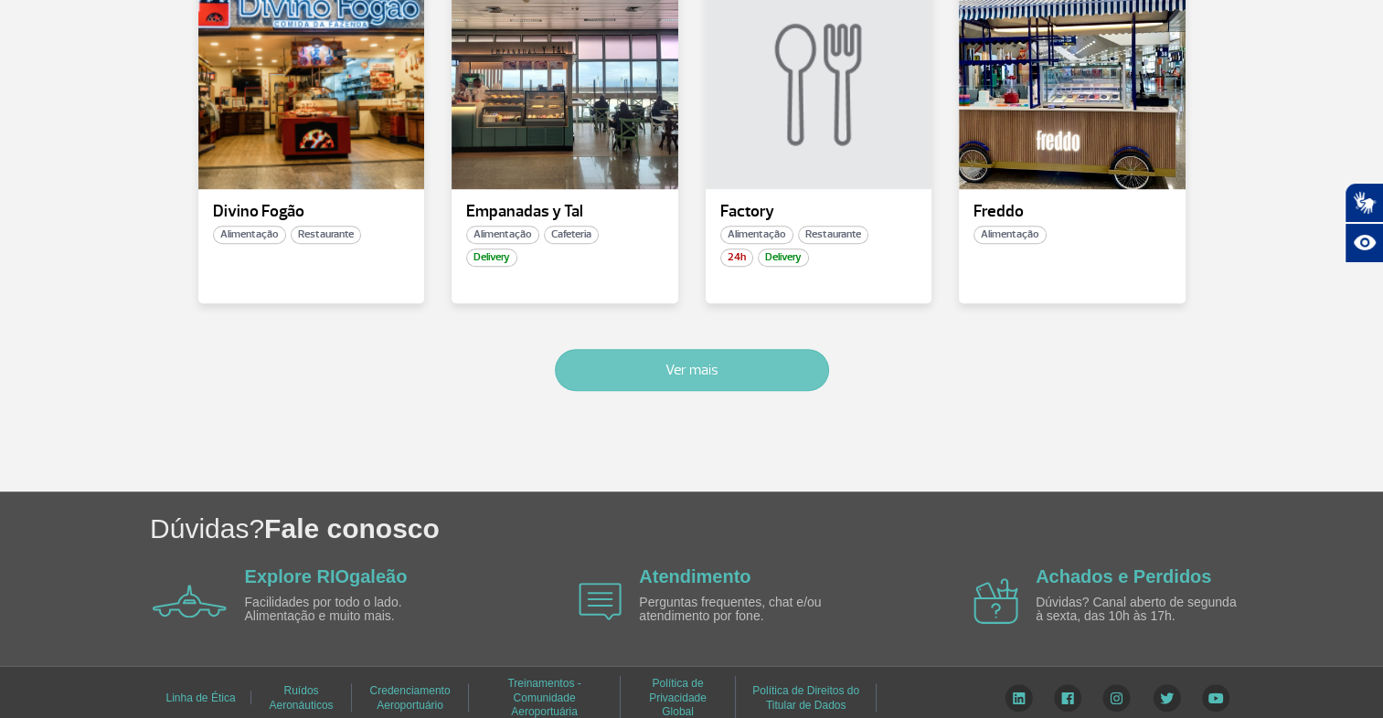
click at [737, 375] on button "Ver mais" at bounding box center [692, 370] width 274 height 42
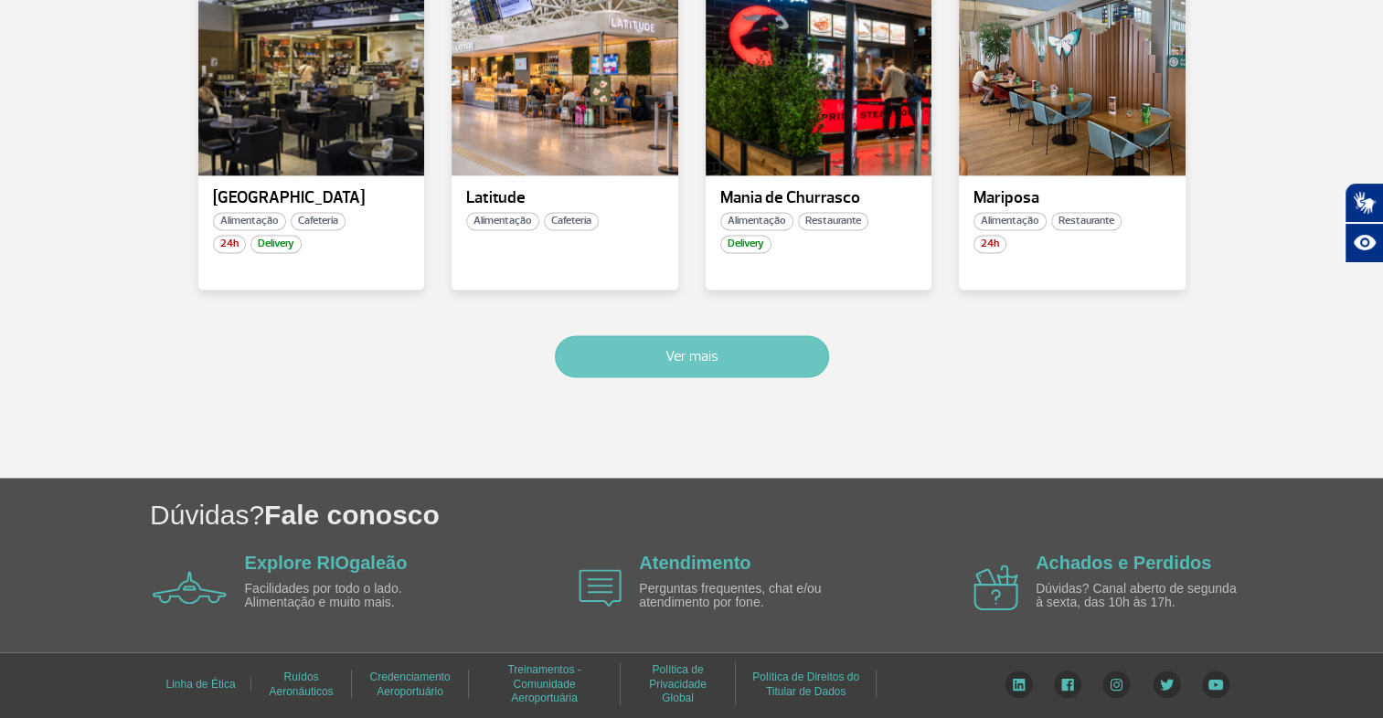
click at [766, 364] on button "Ver mais" at bounding box center [692, 356] width 274 height 42
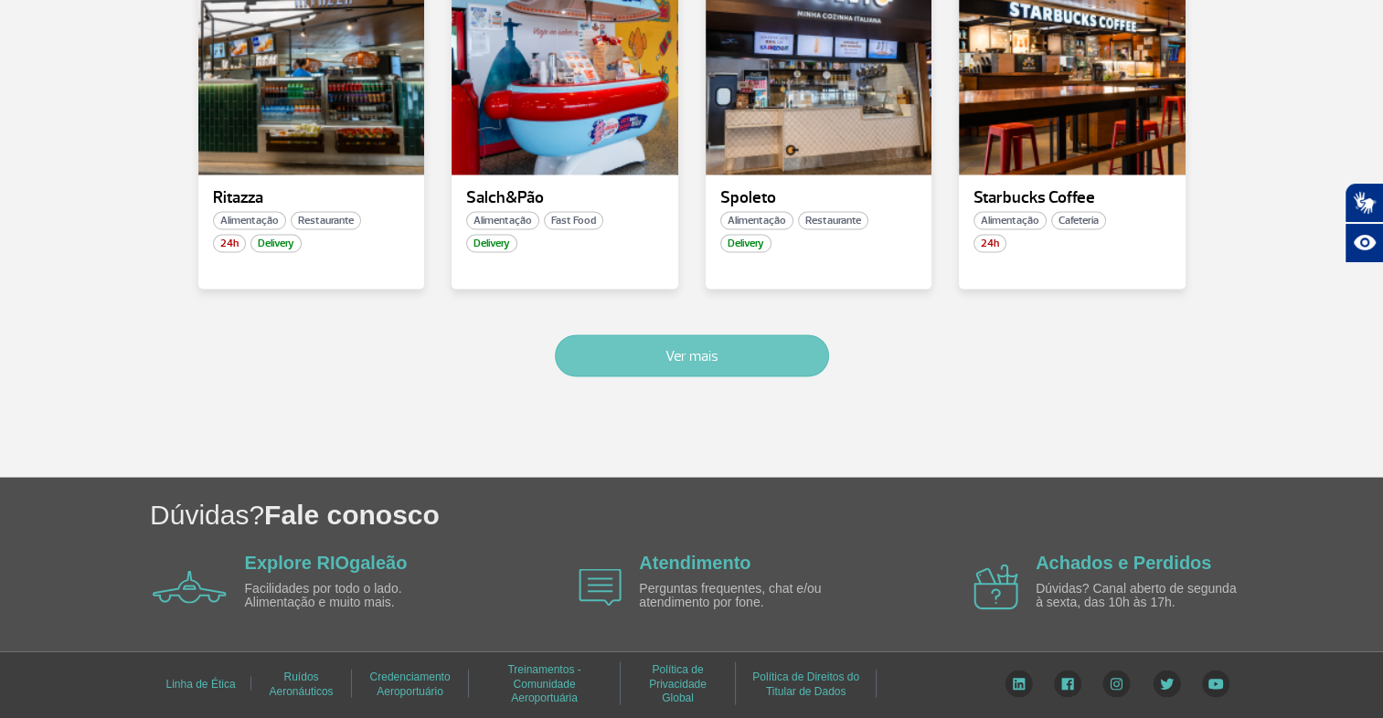
click at [735, 368] on button "Ver mais" at bounding box center [692, 356] width 274 height 42
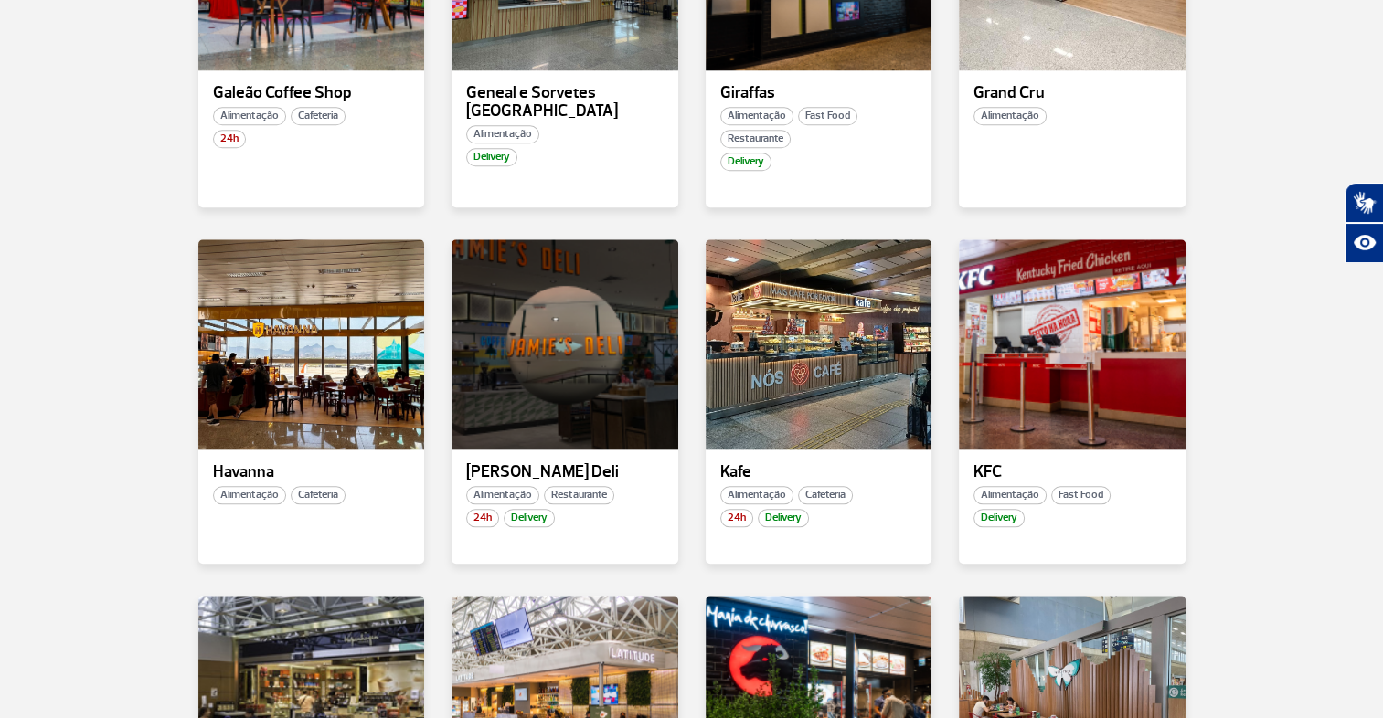
scroll to position [1769, 0]
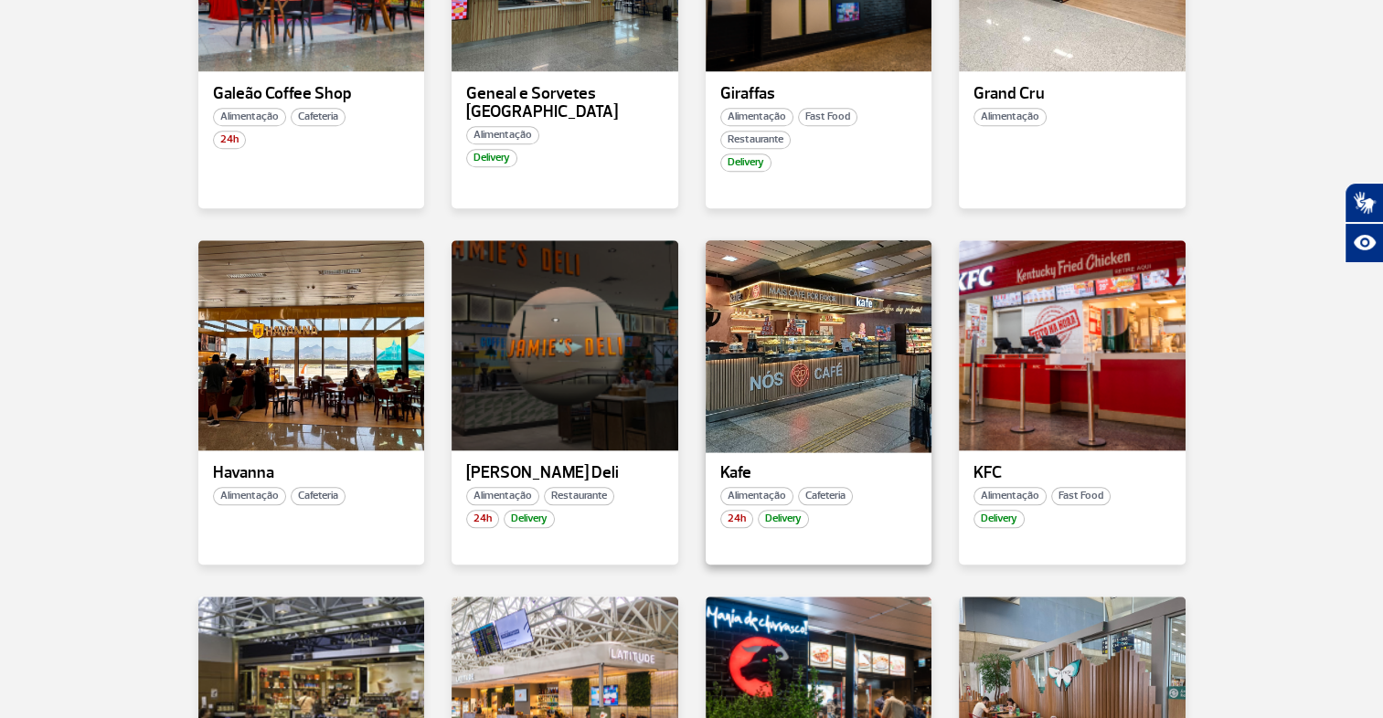
click at [841, 391] on div at bounding box center [818, 345] width 230 height 215
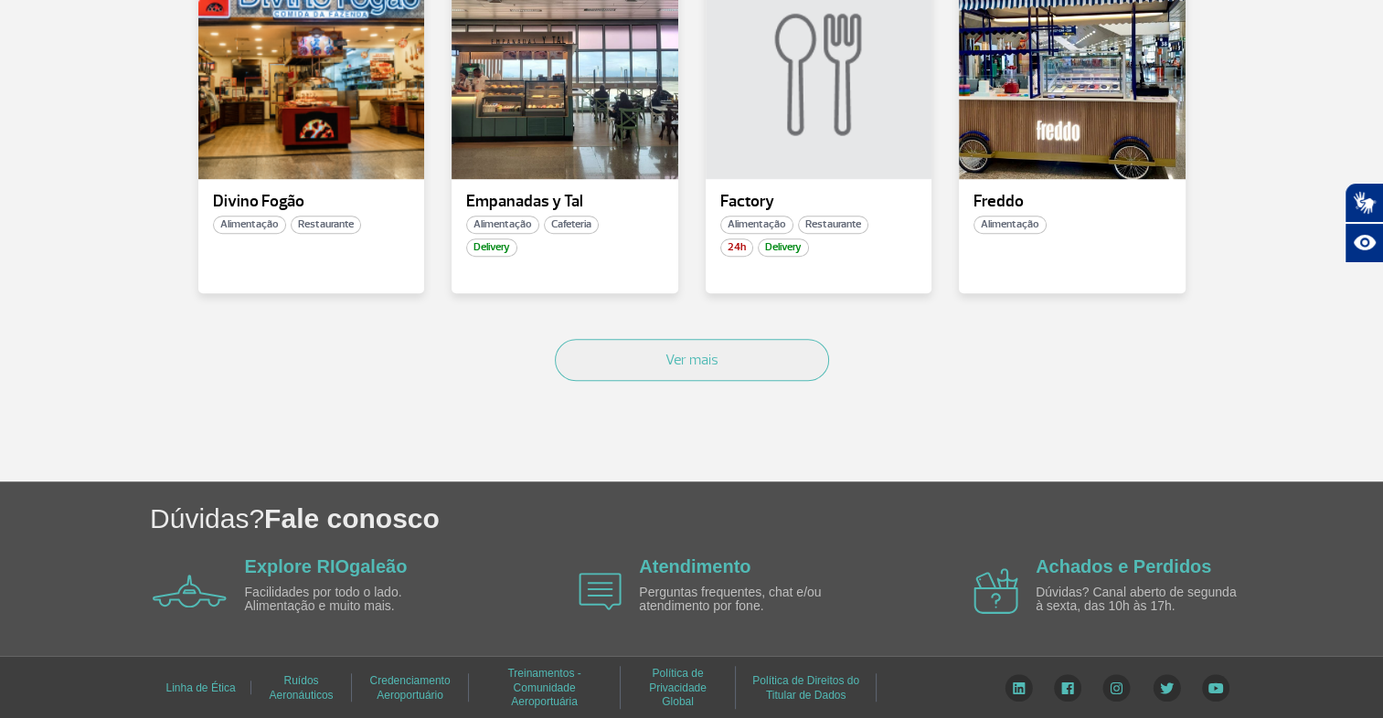
scroll to position [1308, 0]
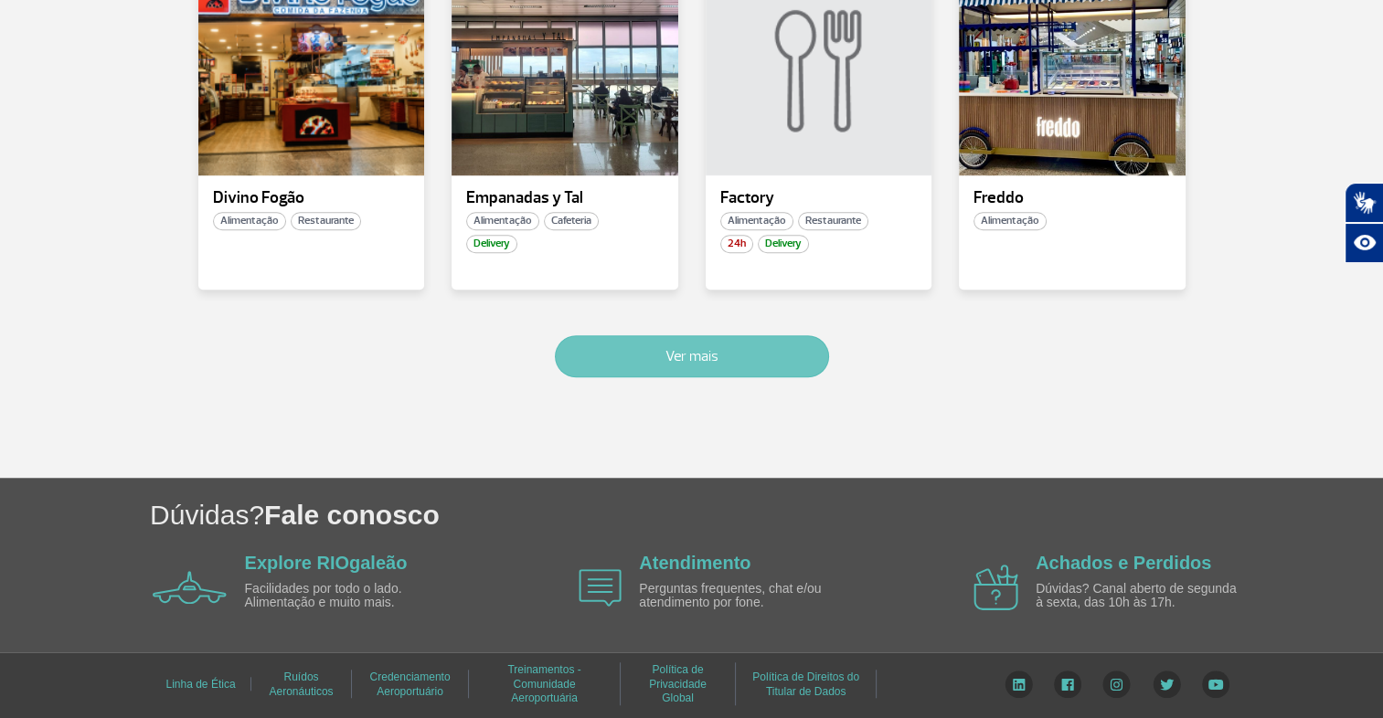
click at [730, 344] on button "Ver mais" at bounding box center [692, 356] width 274 height 42
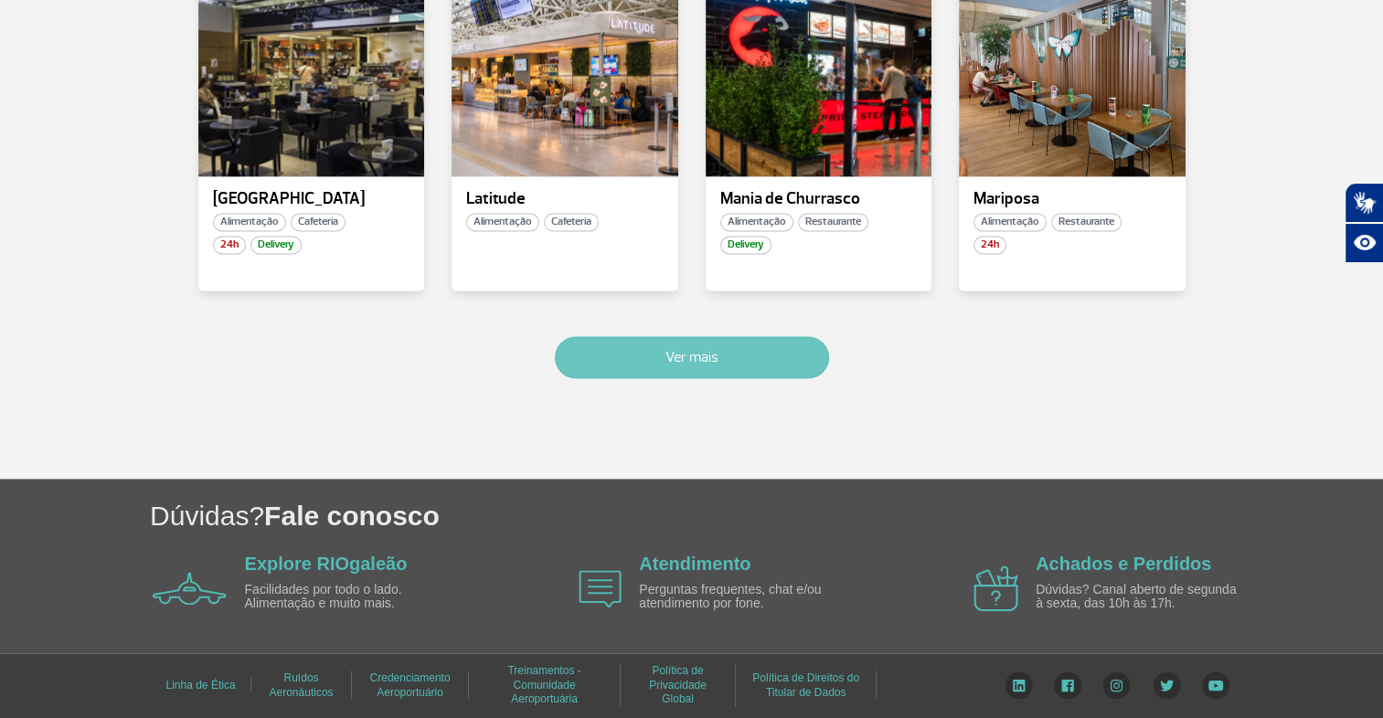
click at [722, 360] on button "Ver mais" at bounding box center [692, 357] width 274 height 42
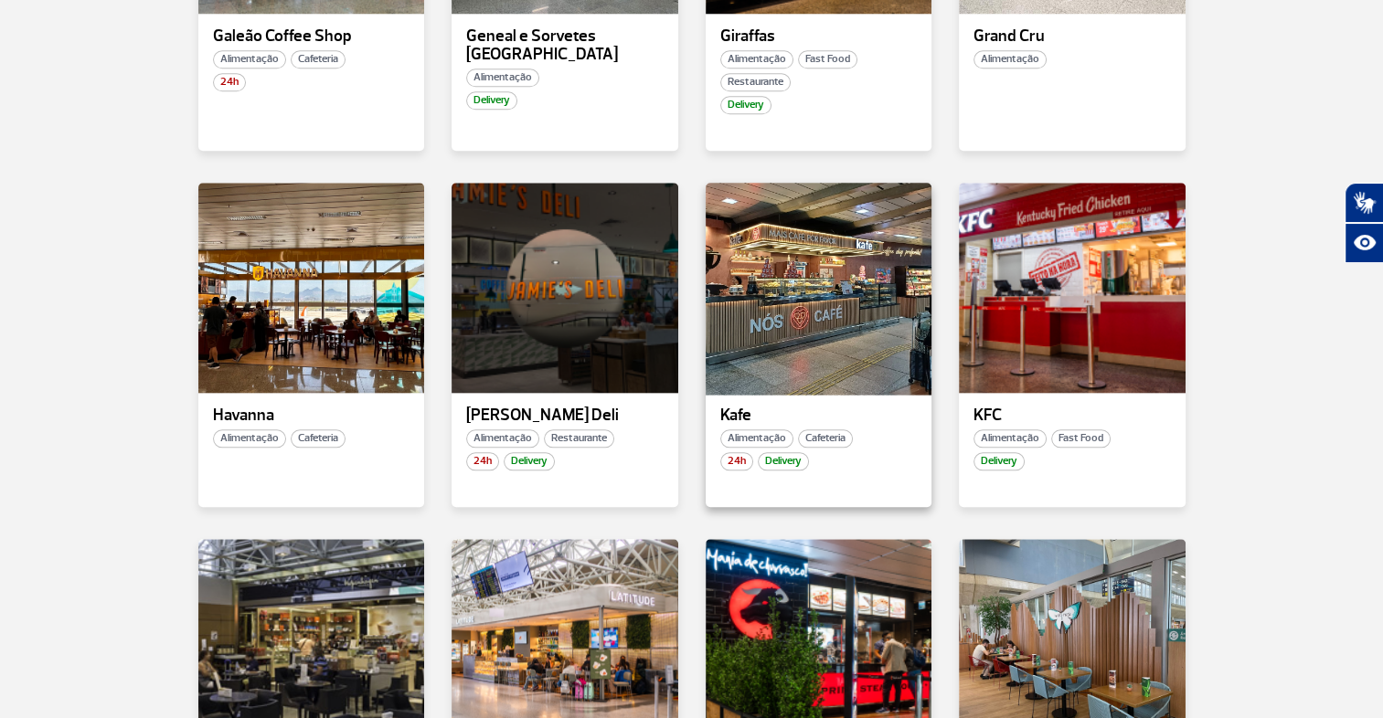
scroll to position [1825, 0]
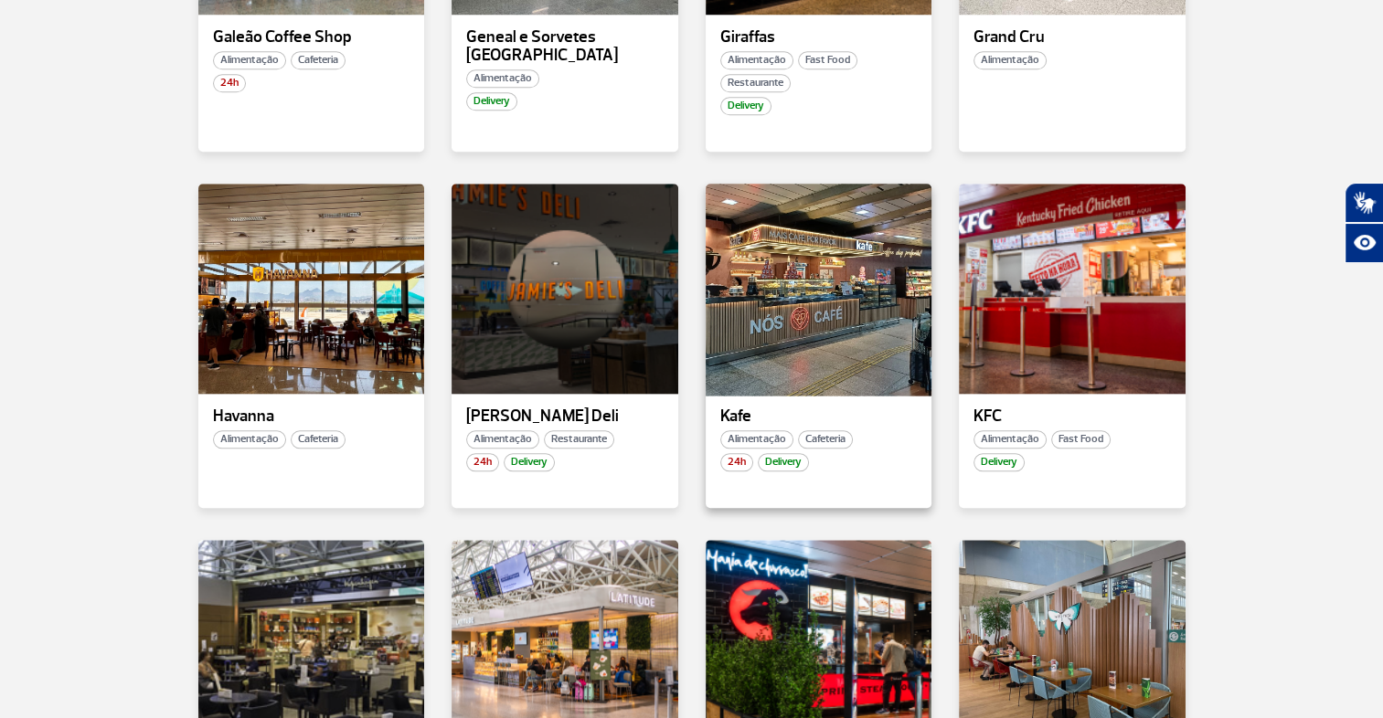
click at [816, 262] on div at bounding box center [818, 288] width 230 height 215
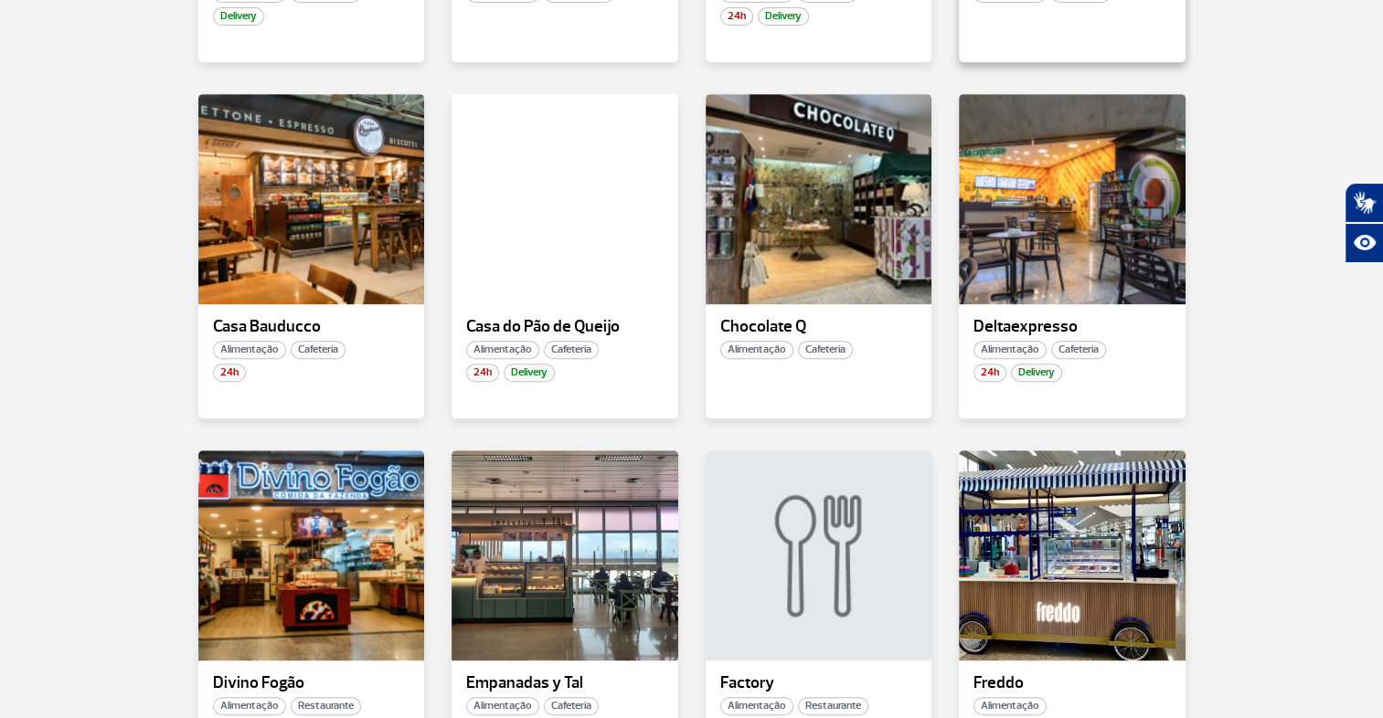
scroll to position [823, 0]
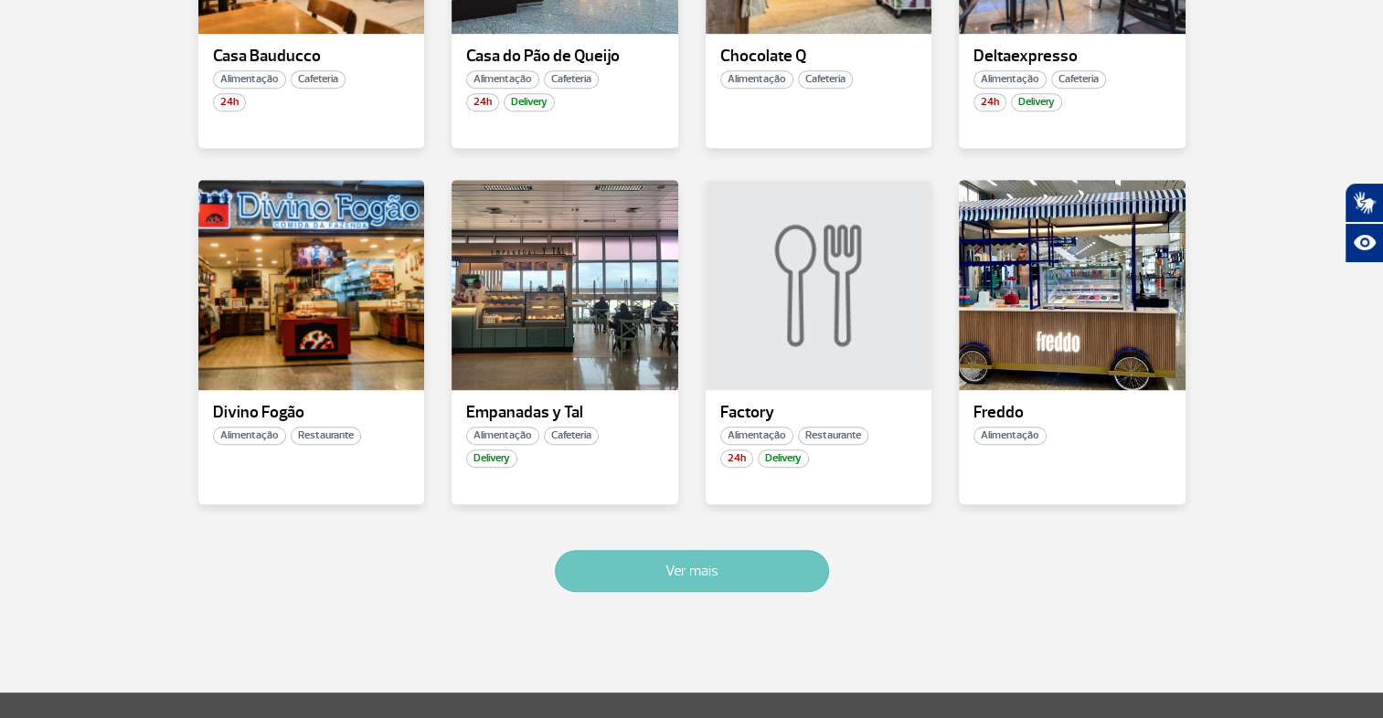
click at [669, 572] on button "Ver mais" at bounding box center [692, 571] width 274 height 42
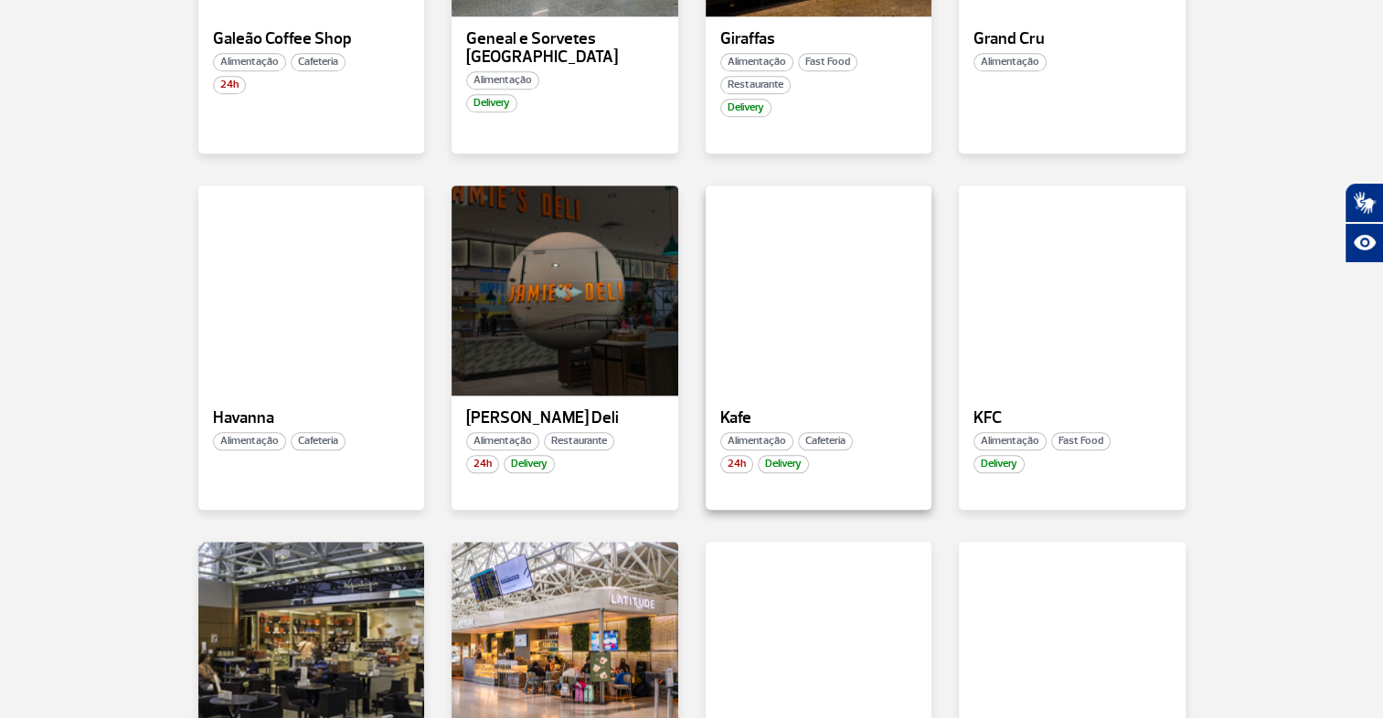
scroll to position [1823, 0]
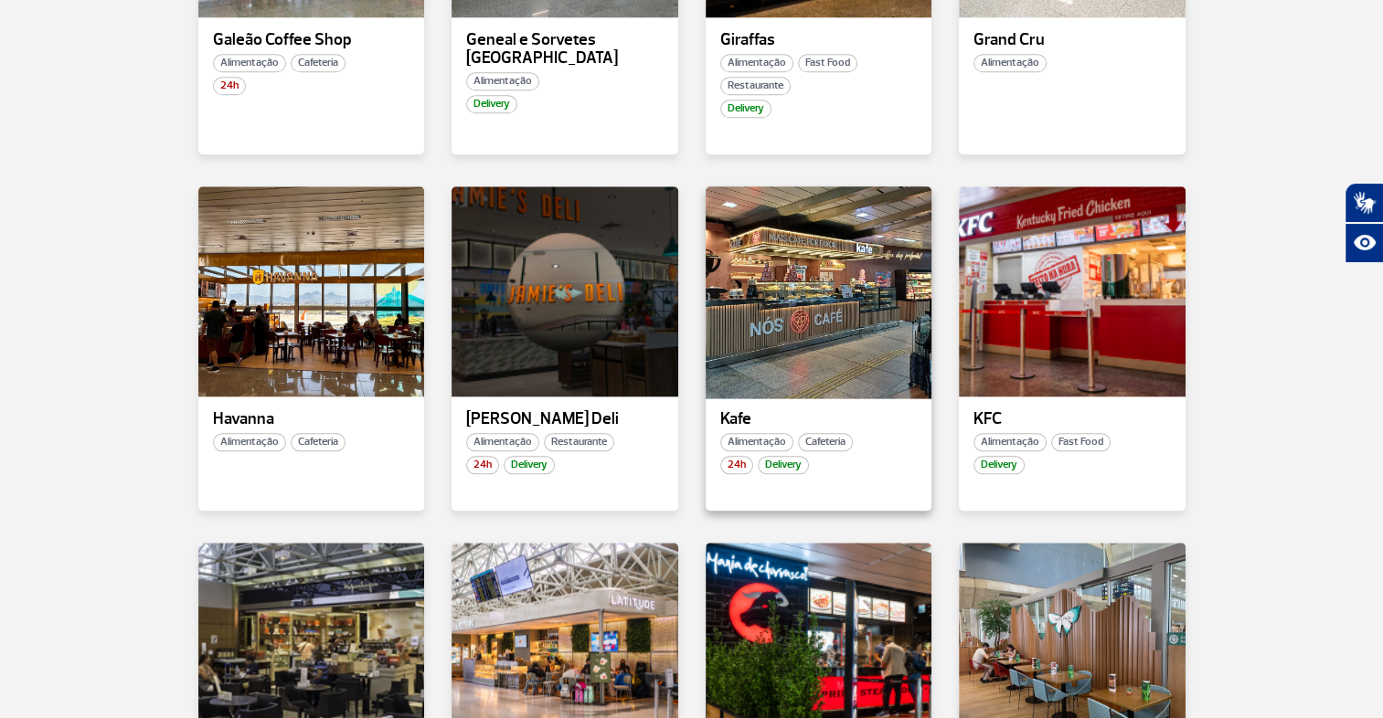
click at [822, 338] on div at bounding box center [818, 291] width 230 height 215
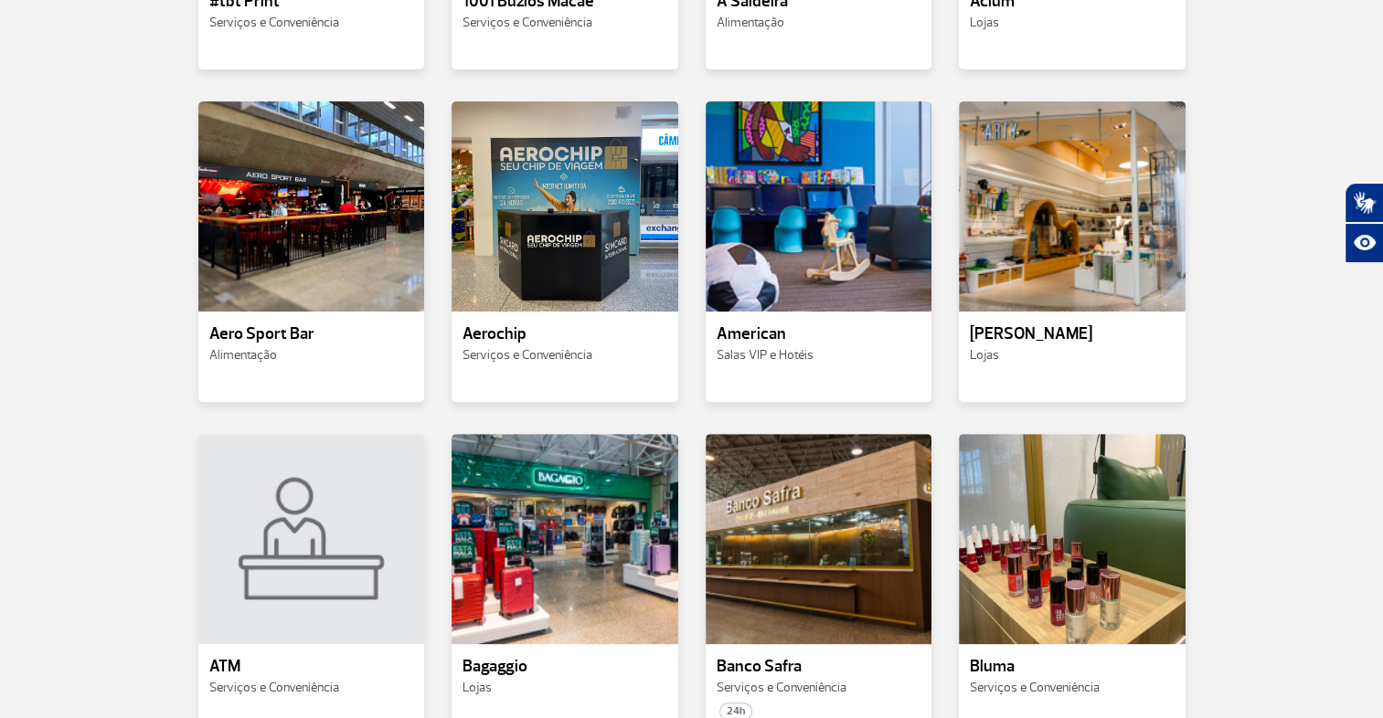
scroll to position [760, 0]
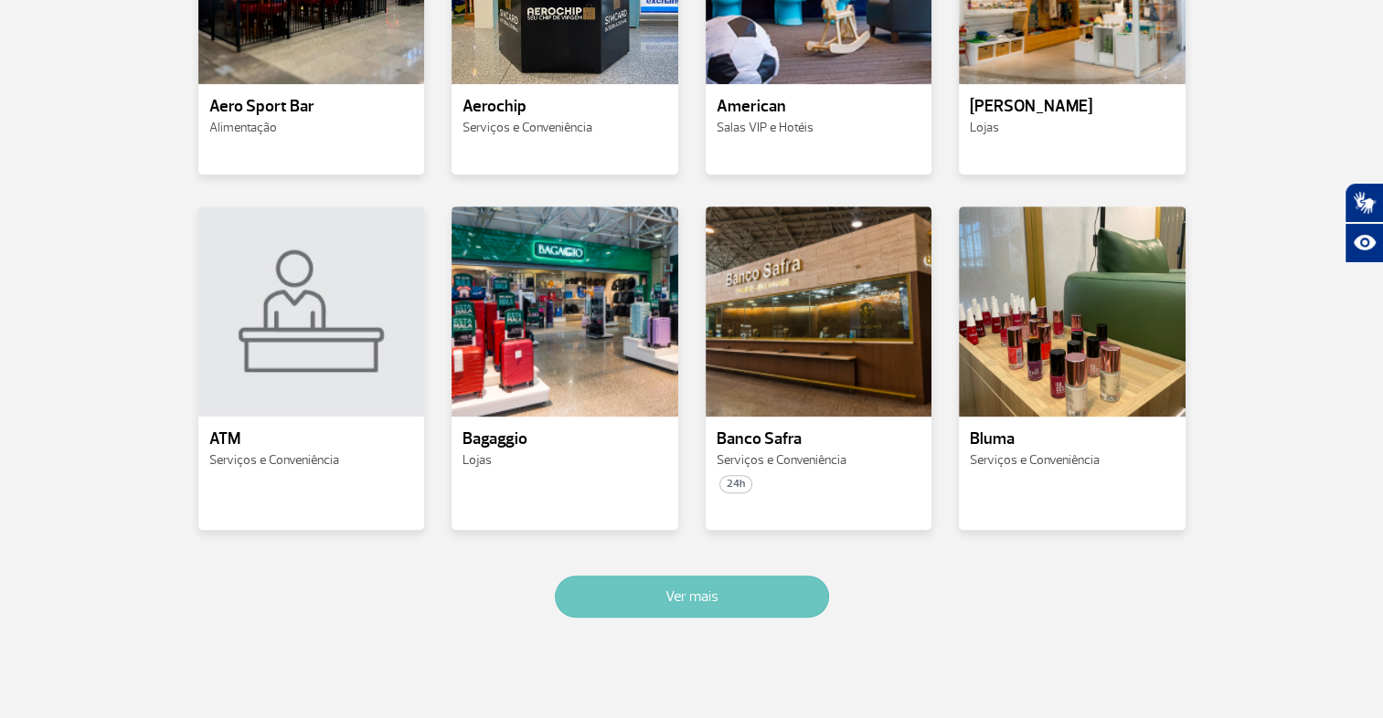
click at [671, 601] on button "Ver mais" at bounding box center [692, 597] width 274 height 42
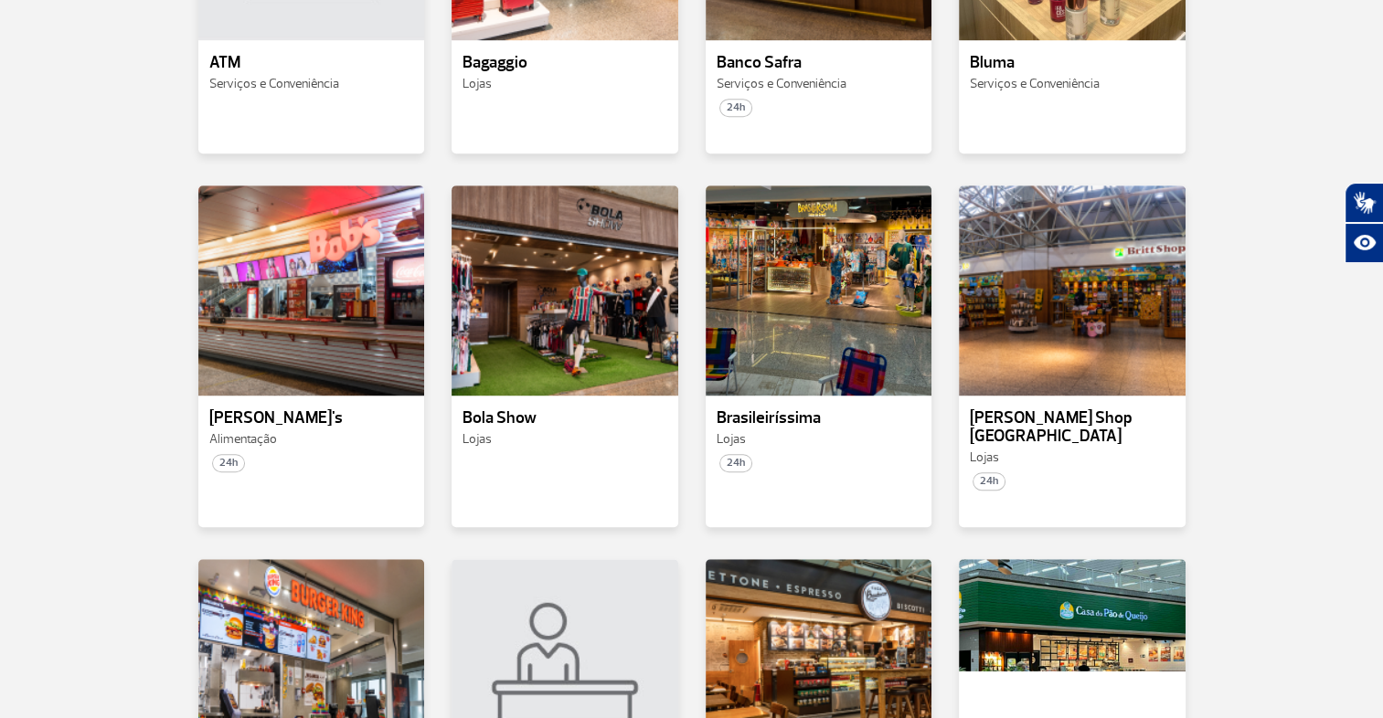
scroll to position [1826, 0]
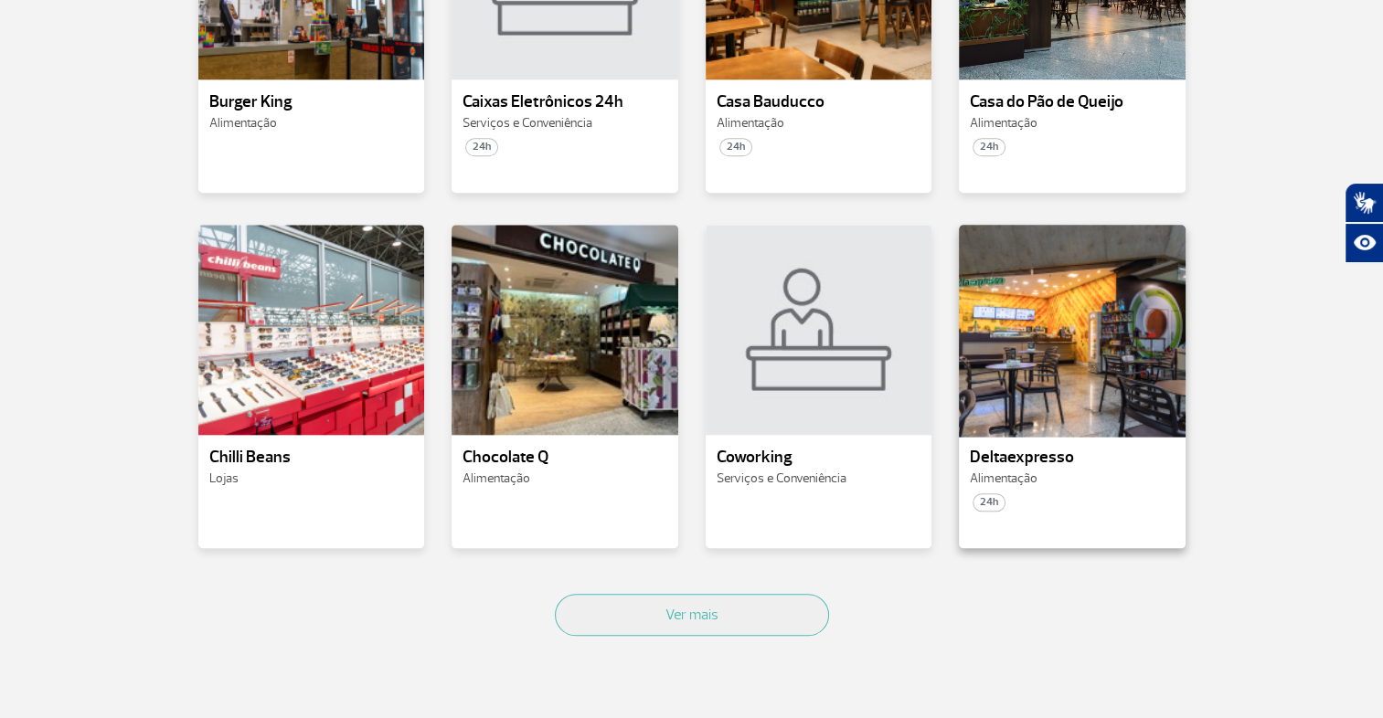
click at [1079, 359] on div at bounding box center [1072, 330] width 230 height 215
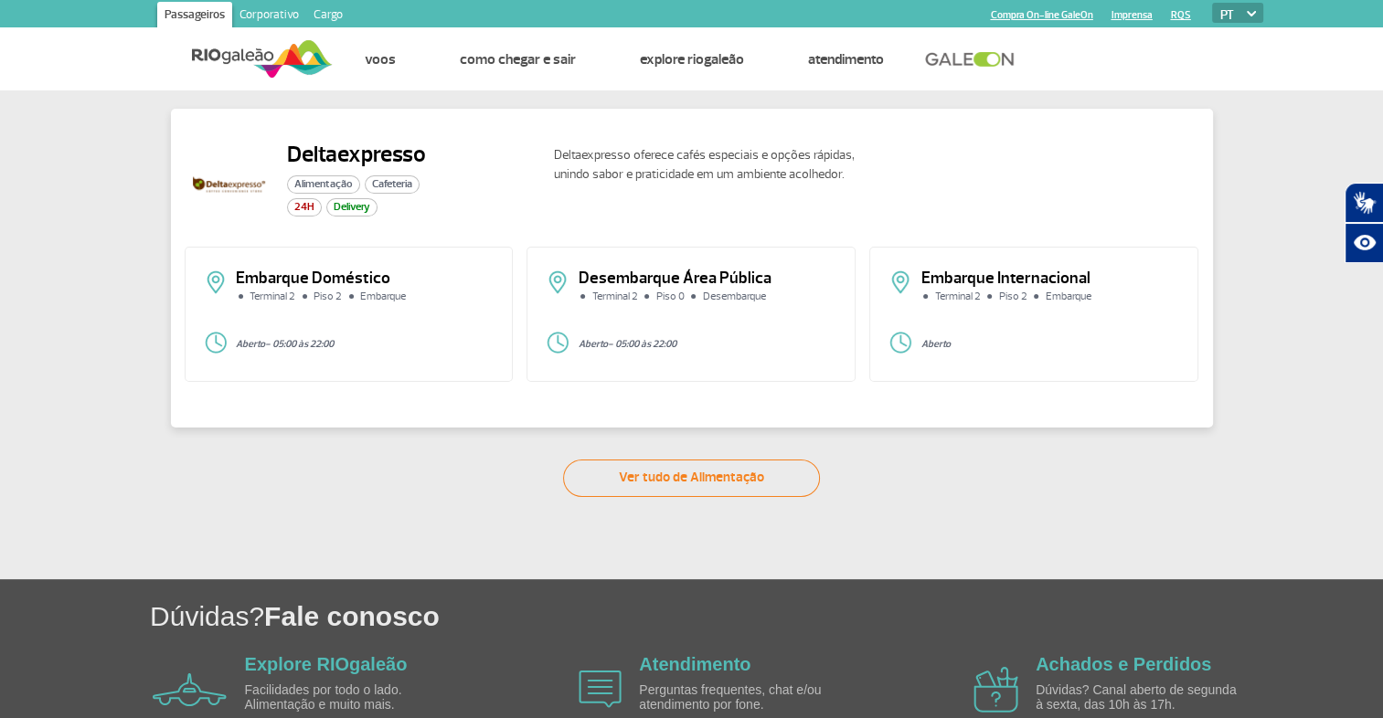
click at [231, 182] on img at bounding box center [229, 185] width 88 height 88
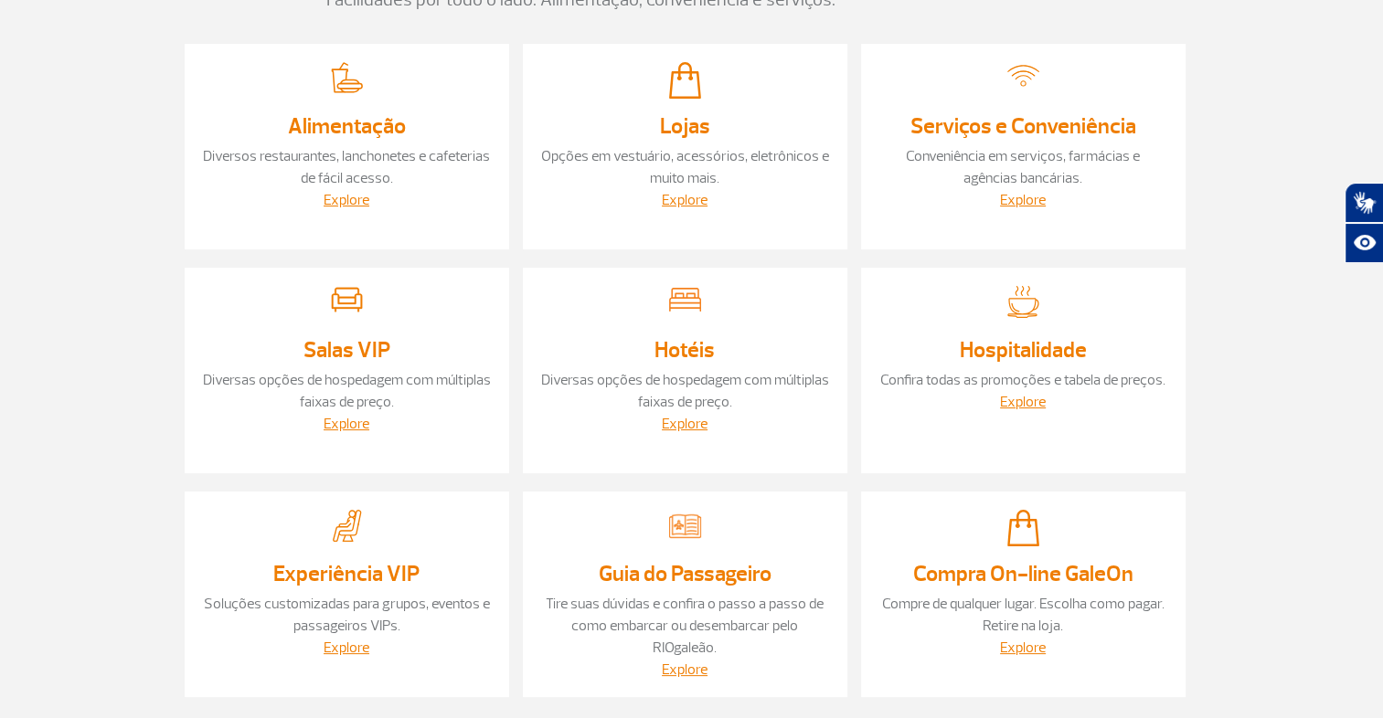
scroll to position [154, 0]
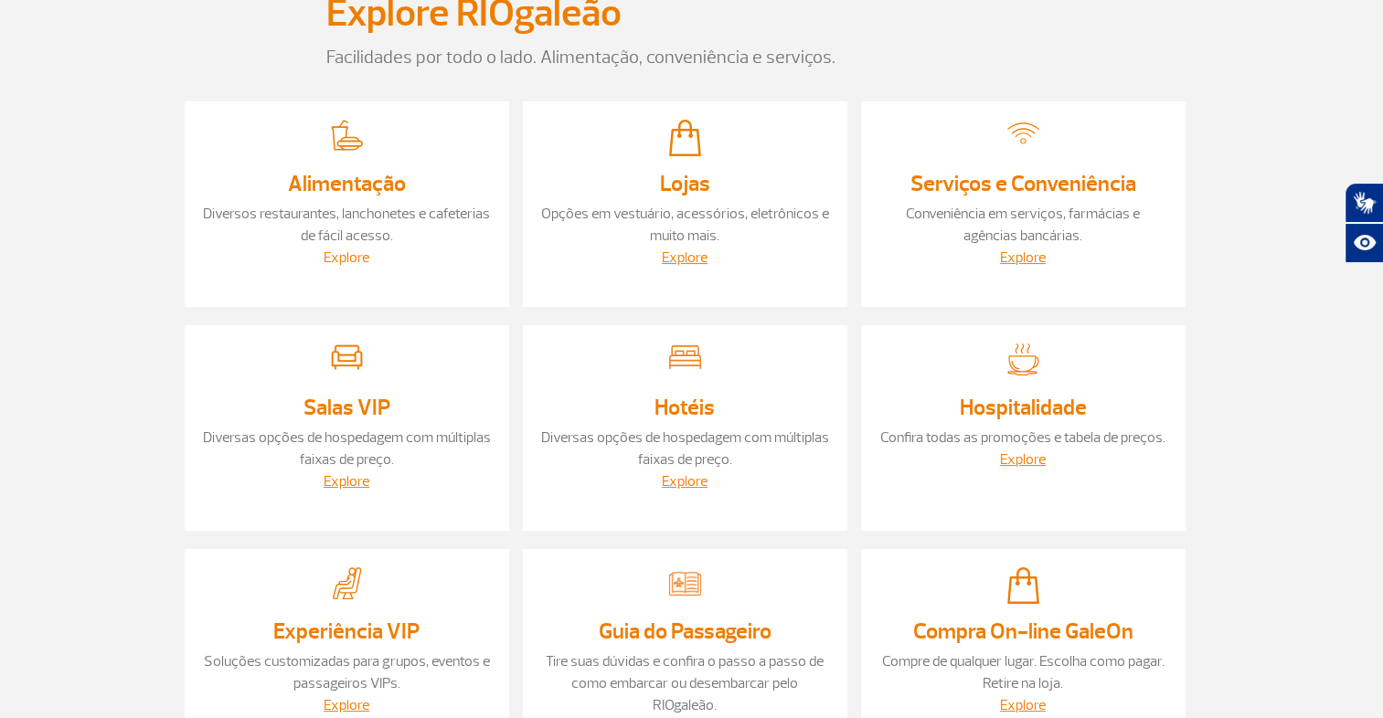
click at [351, 255] on link "Explore" at bounding box center [347, 258] width 46 height 18
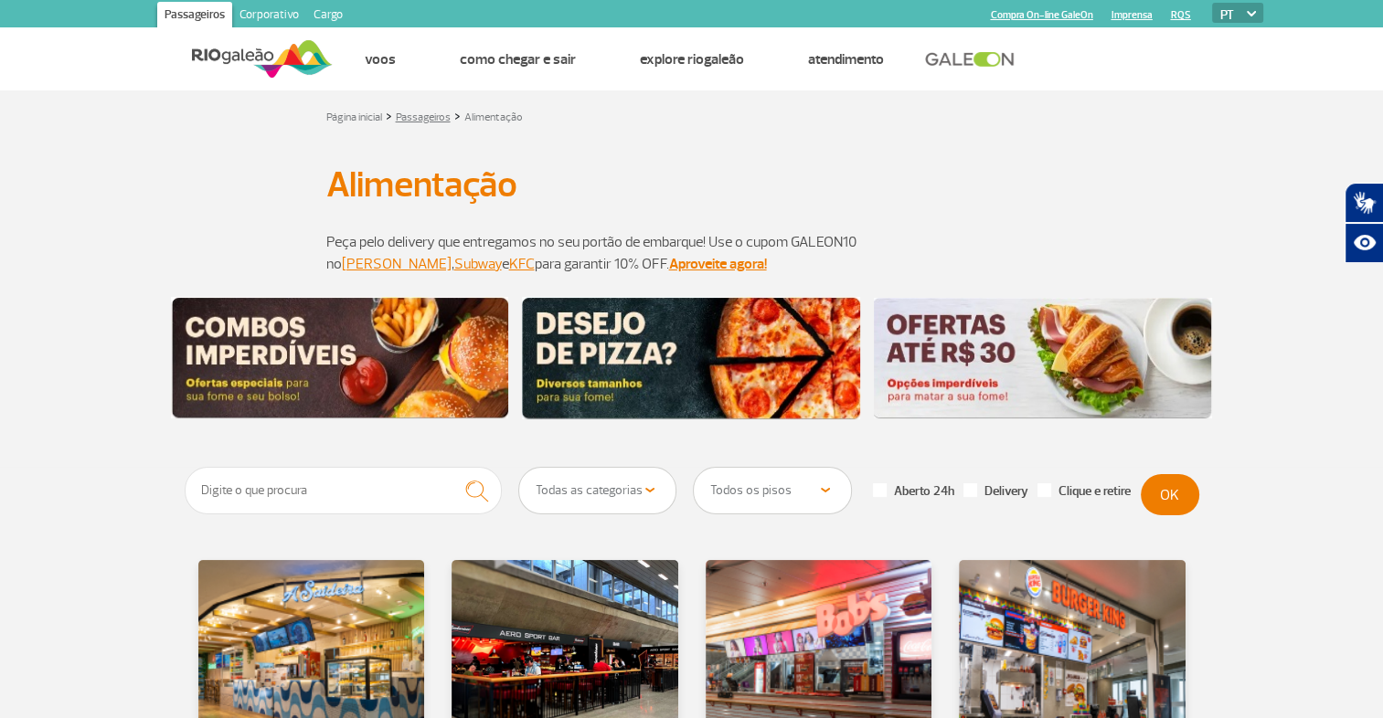
click at [420, 115] on link "Passageiros" at bounding box center [423, 118] width 55 height 14
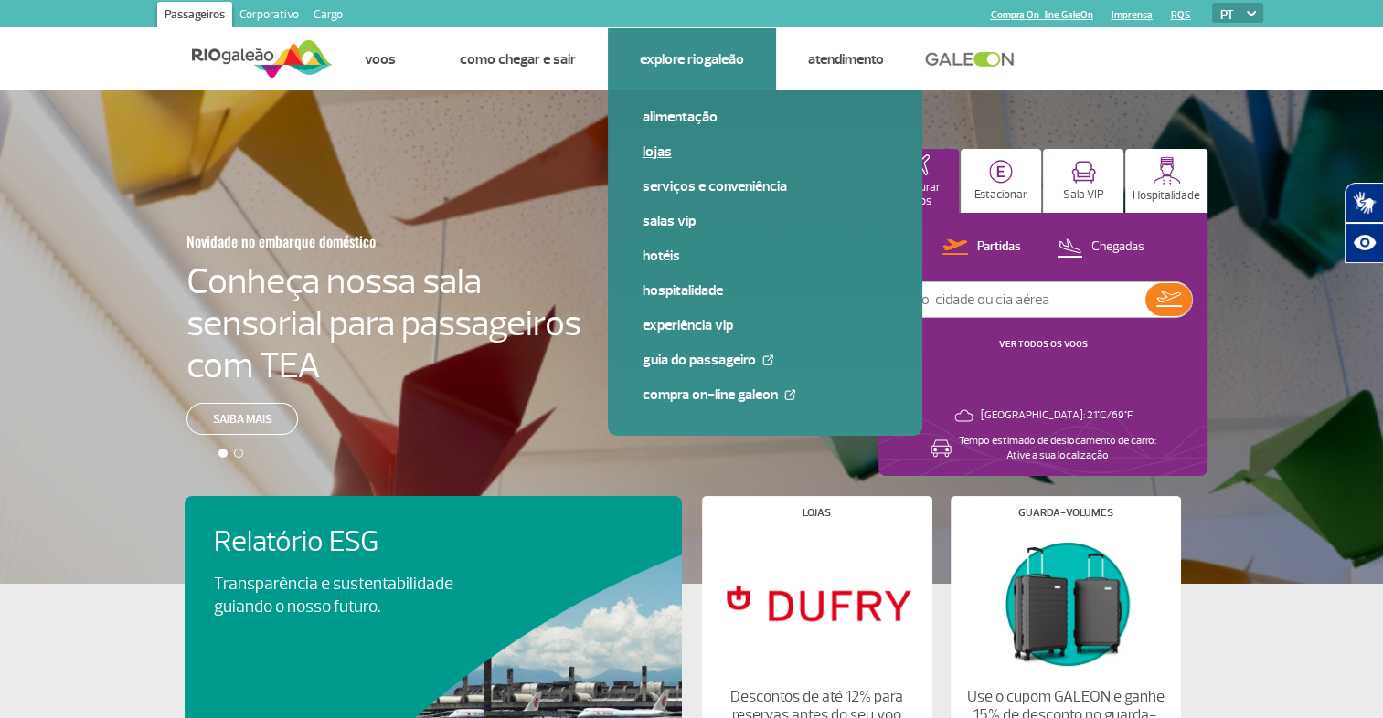
click at [665, 153] on link "Lojas" at bounding box center [765, 152] width 245 height 20
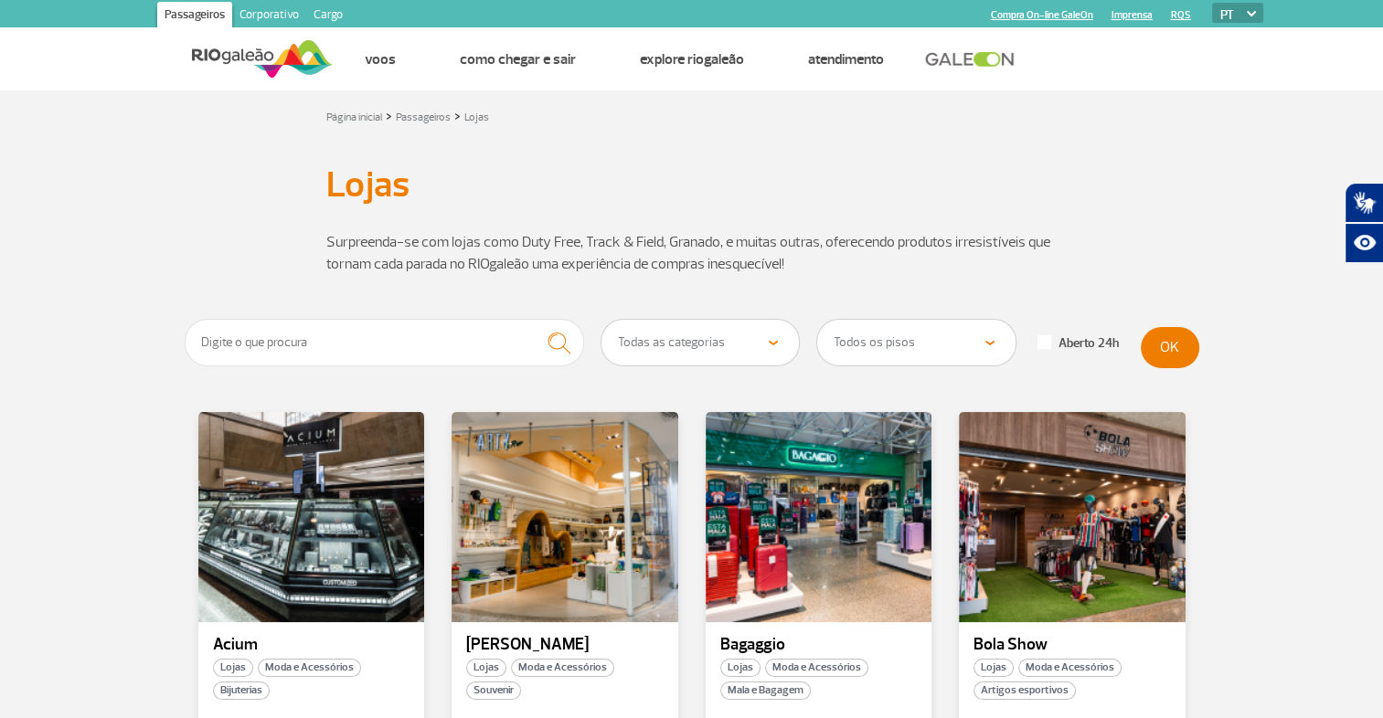
click at [706, 353] on select "Todas as categorias Cosmético e Beleza Eletrônicos Livros e Revistas Moda e Ace…" at bounding box center [700, 343] width 198 height 46
select select "349"
click at [601, 320] on select "Todas as categorias Cosmético e Beleza Eletrônicos Livros e Revistas Moda e Ace…" at bounding box center [700, 343] width 198 height 46
click at [887, 349] on select "Todos os pisos Área Pública (antes do Raio-X) Desembarque Área Pública Desembar…" at bounding box center [916, 343] width 198 height 46
select select "82"
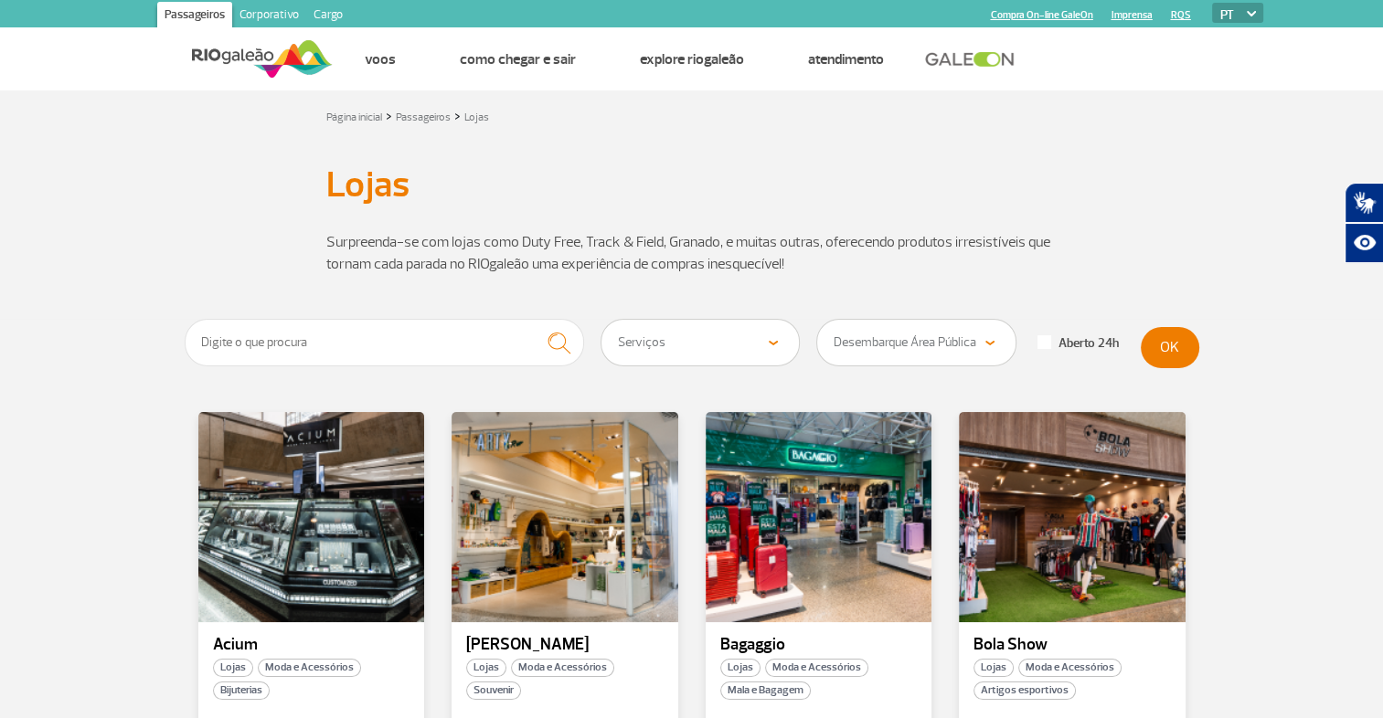
click at [817, 320] on select "Todos os pisos Área Pública (antes do Raio-X) Desembarque Área Pública Desembar…" at bounding box center [916, 343] width 198 height 46
click at [1167, 356] on button "OK" at bounding box center [1170, 347] width 59 height 41
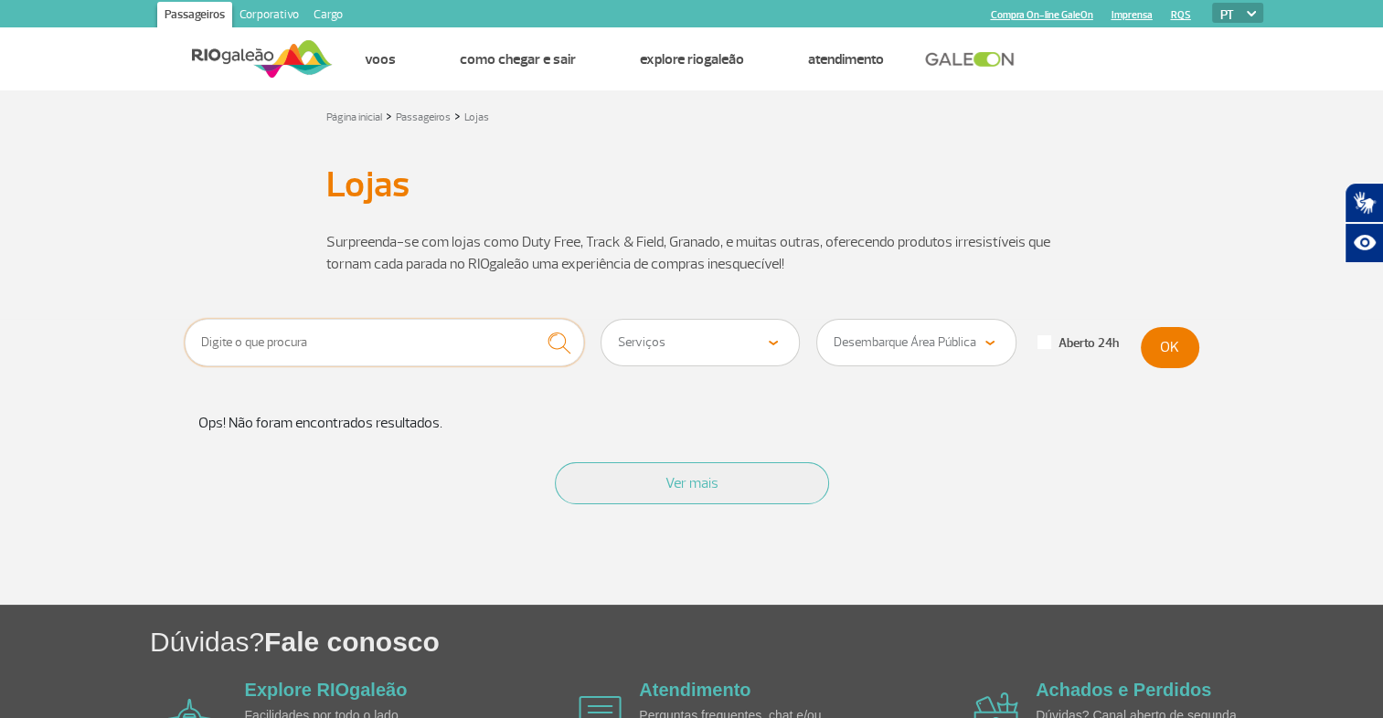
click at [431, 337] on input "text" at bounding box center [385, 343] width 400 height 48
type input "taxi"
click at [958, 355] on select "Todos os pisos Área Pública (antes do Raio-X) Desembarque Área Pública Desembar…" at bounding box center [916, 343] width 198 height 46
select select
click at [817, 320] on select "Todos os pisos Área Pública (antes do Raio-X) Desembarque Área Pública Desembar…" at bounding box center [916, 343] width 198 height 46
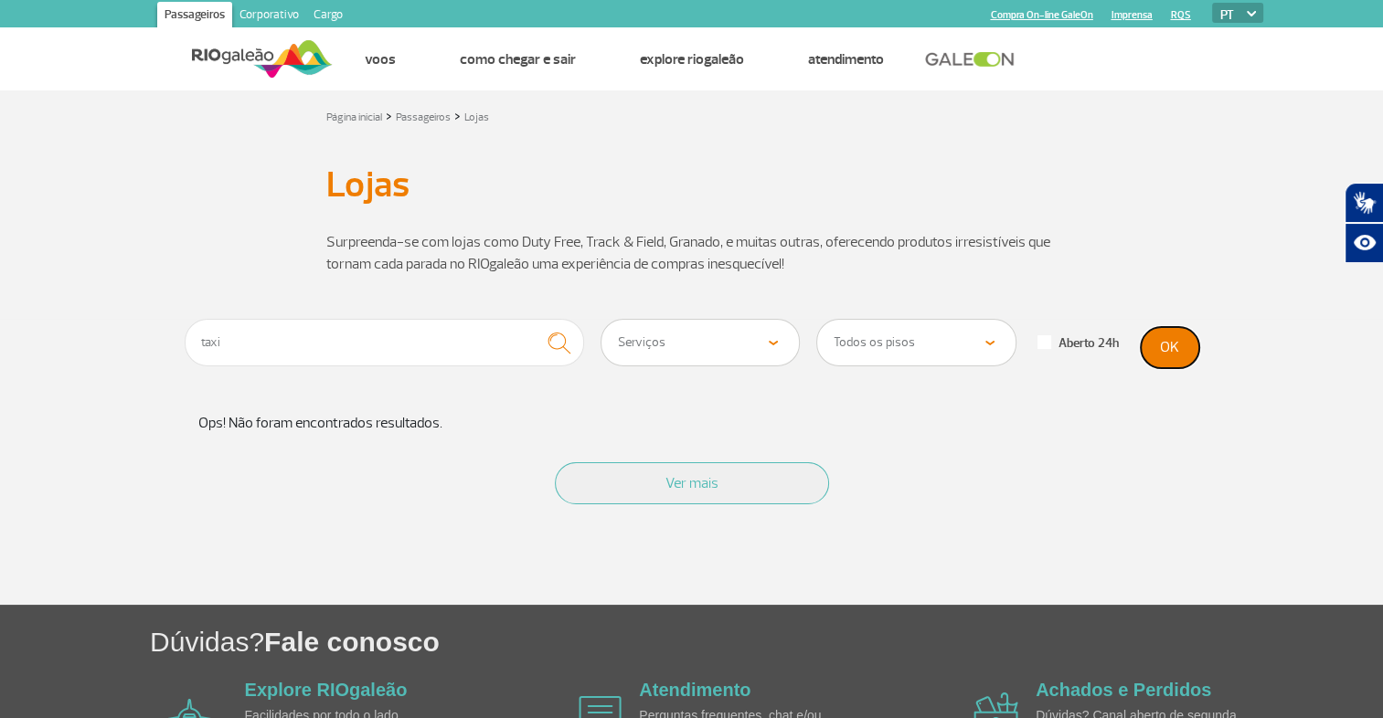
click at [1177, 358] on button "OK" at bounding box center [1170, 347] width 59 height 41
click at [720, 356] on select "Todas as categorias Cosmético e Beleza Eletrônicos Livros e Revistas Moda e Ace…" at bounding box center [700, 343] width 198 height 46
select select
click at [601, 320] on select "Todas as categorias Cosmético e Beleza Eletrônicos Livros e Revistas Moda e Ace…" at bounding box center [700, 343] width 198 height 46
click at [1179, 346] on button "OK" at bounding box center [1170, 347] width 59 height 41
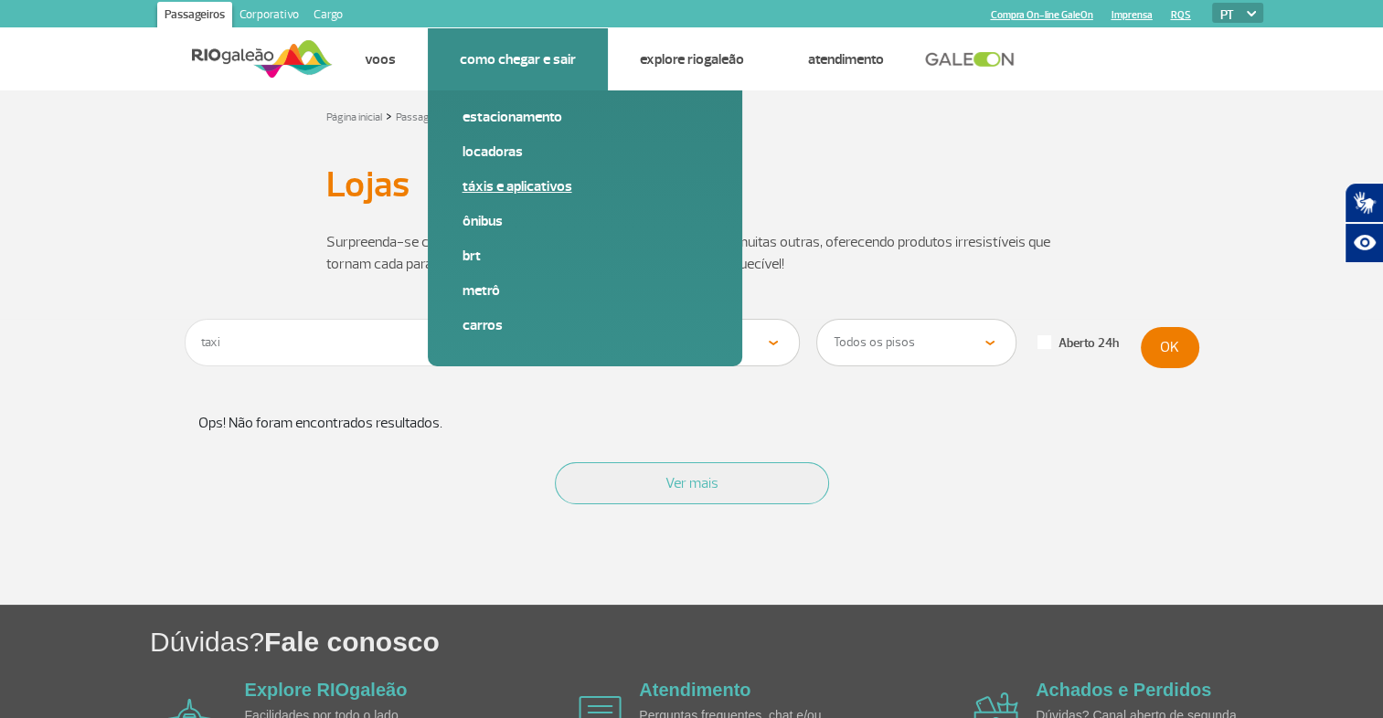
click at [510, 196] on span "Táxis e aplicativos" at bounding box center [585, 193] width 245 height 35
click at [517, 188] on link "Táxis e aplicativos" at bounding box center [585, 186] width 245 height 20
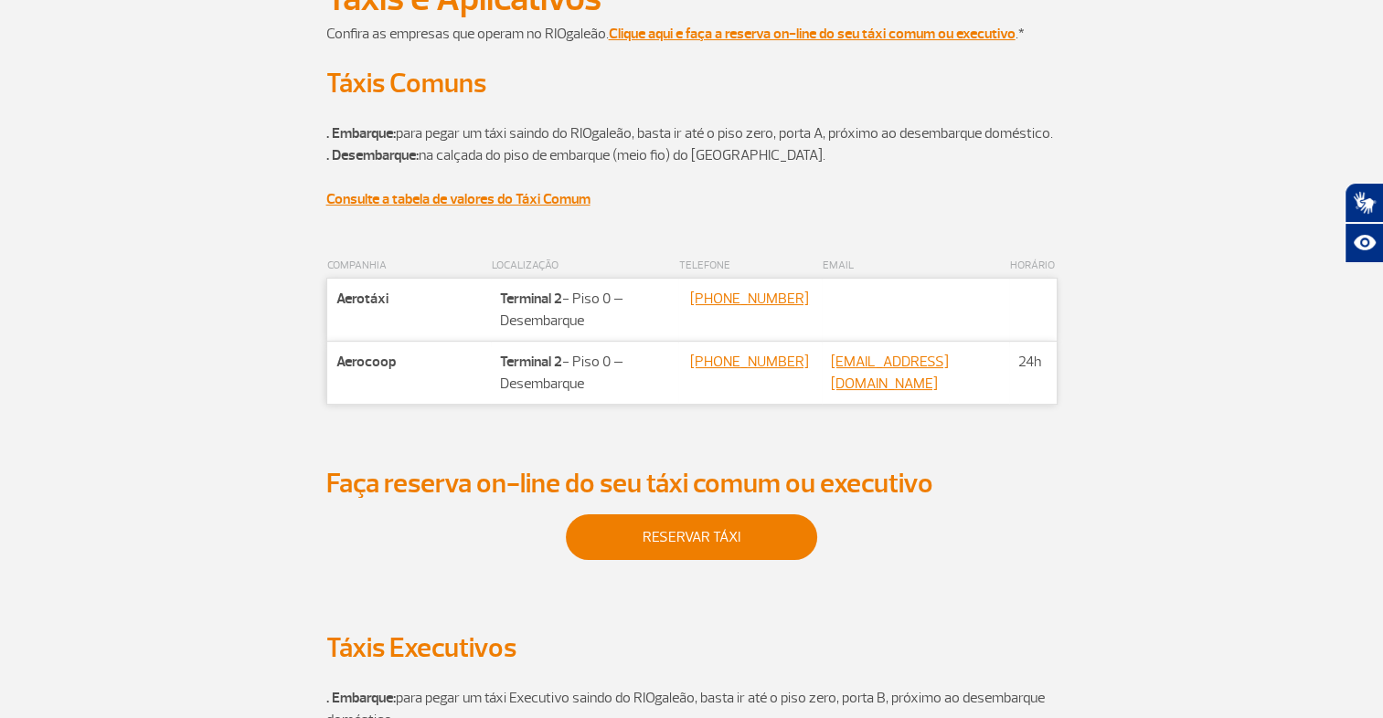
scroll to position [186, 0]
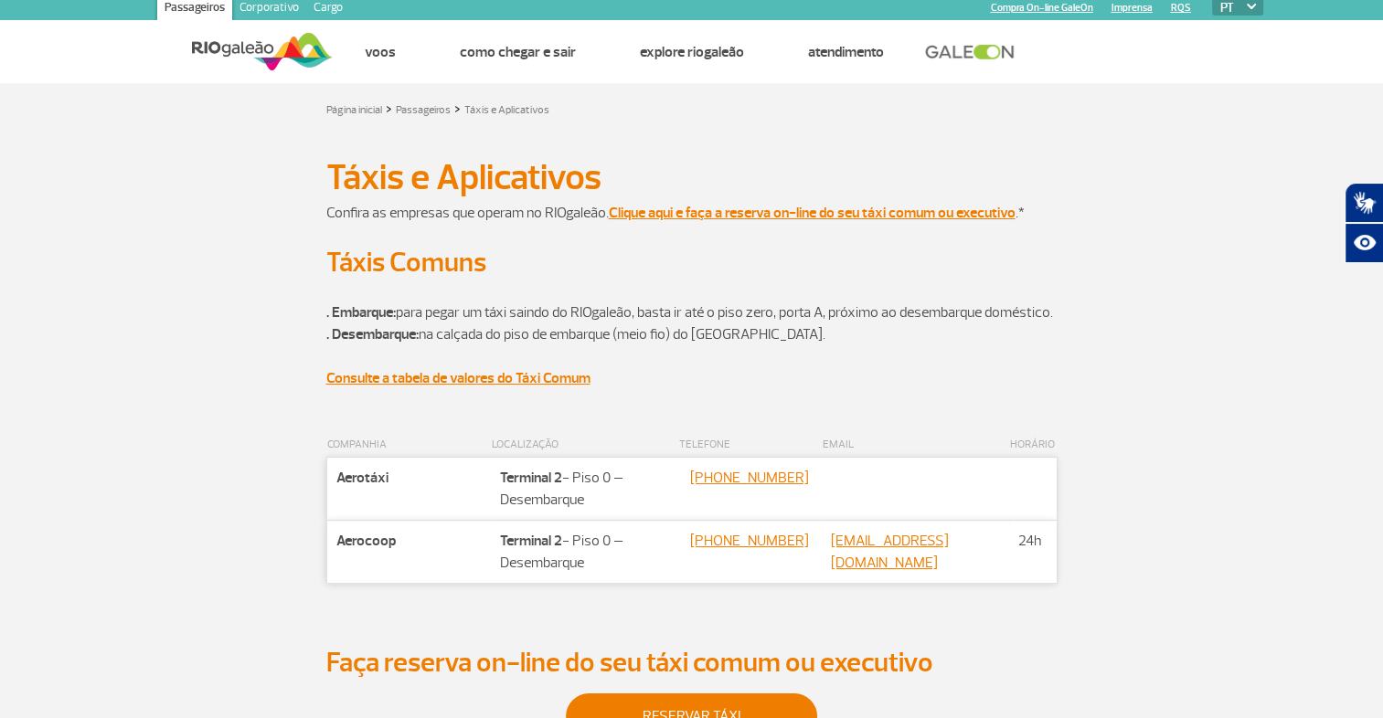
scroll to position [7, 0]
